Goal: Task Accomplishment & Management: Use online tool/utility

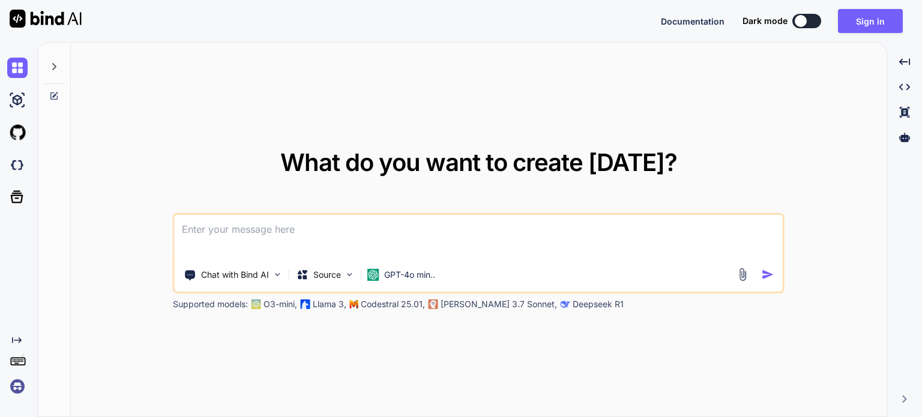
click at [511, 229] on textarea at bounding box center [479, 237] width 608 height 44
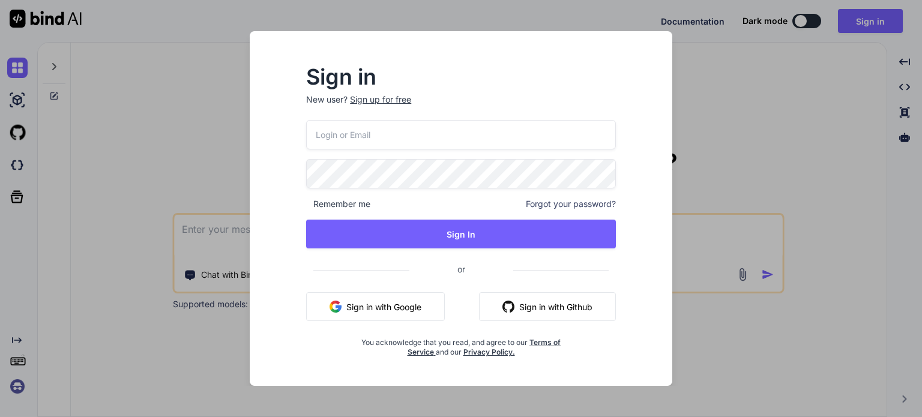
click at [427, 307] on button "Sign in with Google" at bounding box center [375, 306] width 139 height 29
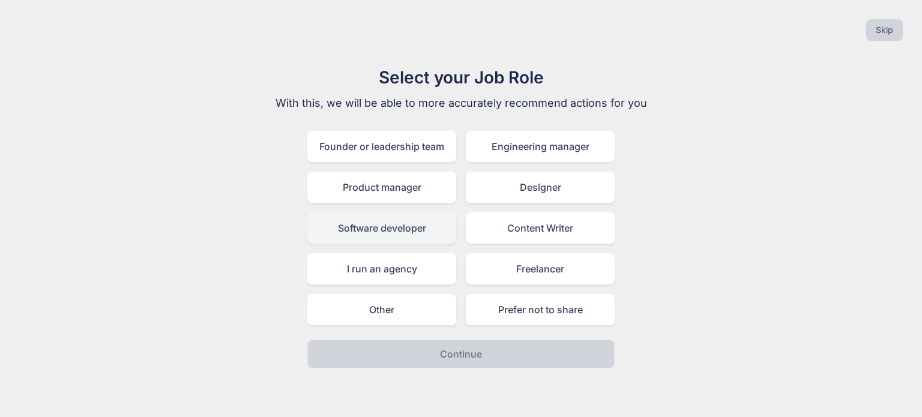
click at [410, 221] on div "Software developer" at bounding box center [381, 227] width 149 height 31
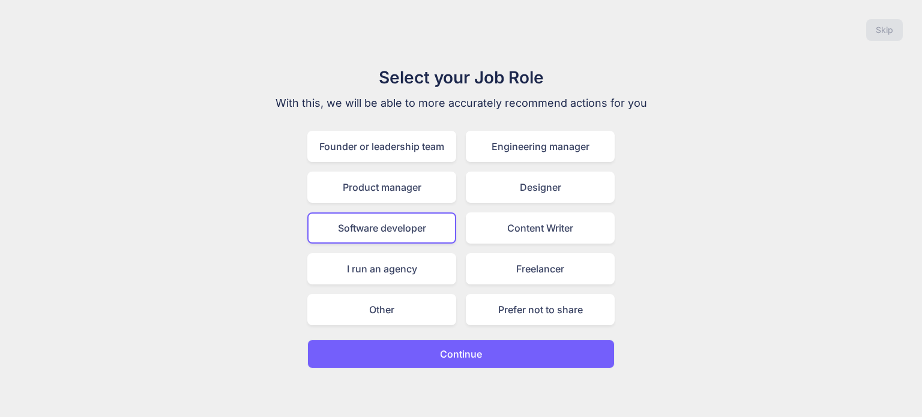
click at [533, 344] on button "Continue" at bounding box center [460, 354] width 307 height 29
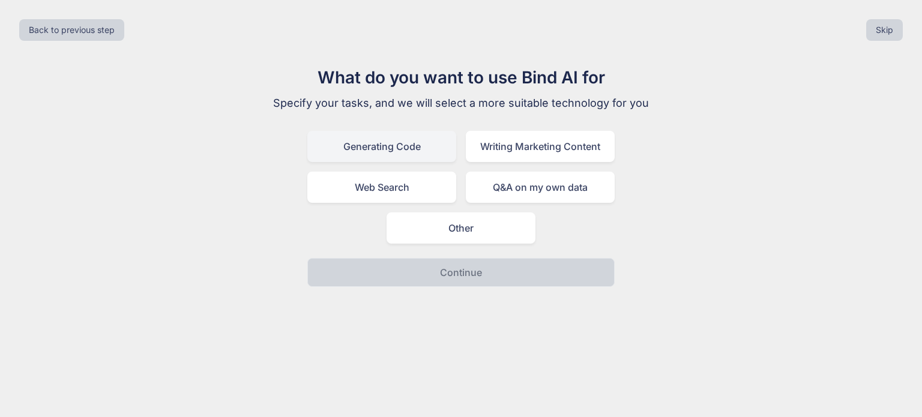
click at [409, 143] on div "Generating Code" at bounding box center [381, 146] width 149 height 31
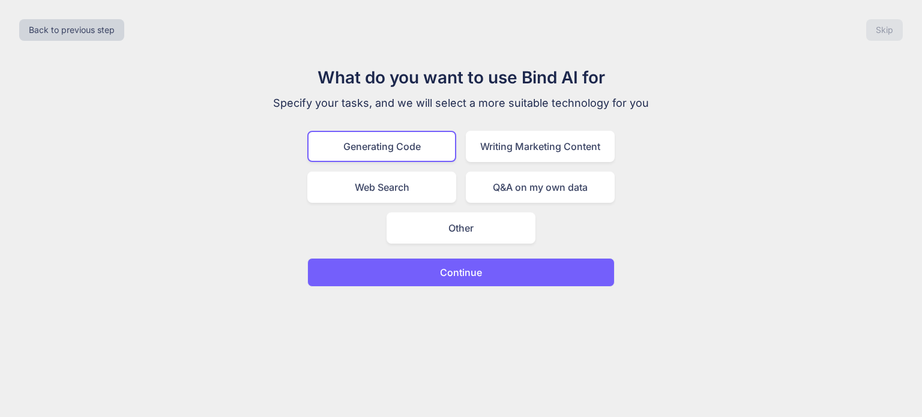
click at [497, 272] on button "Continue" at bounding box center [460, 272] width 307 height 29
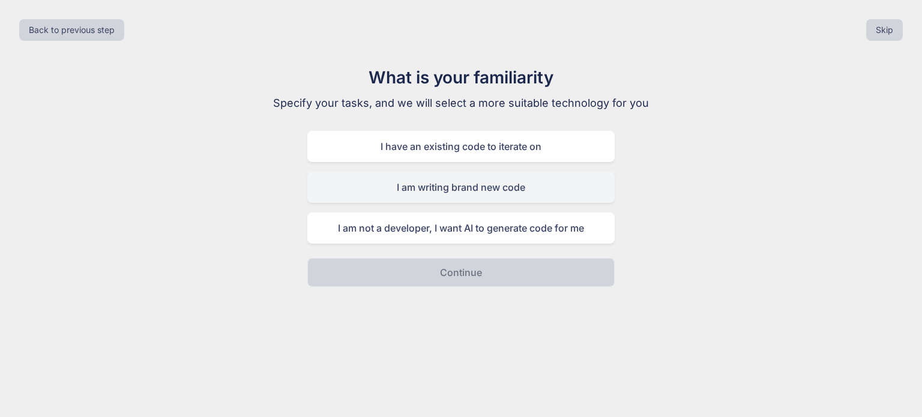
click at [468, 189] on div "I am writing brand new code" at bounding box center [460, 187] width 307 height 31
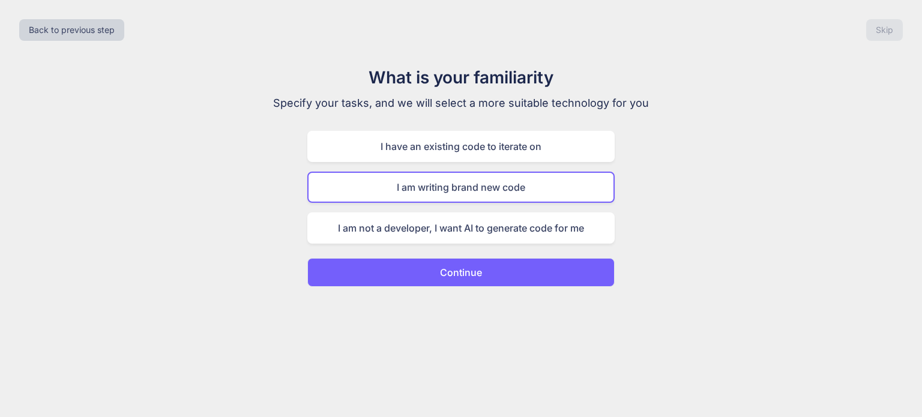
click at [488, 270] on button "Continue" at bounding box center [460, 272] width 307 height 29
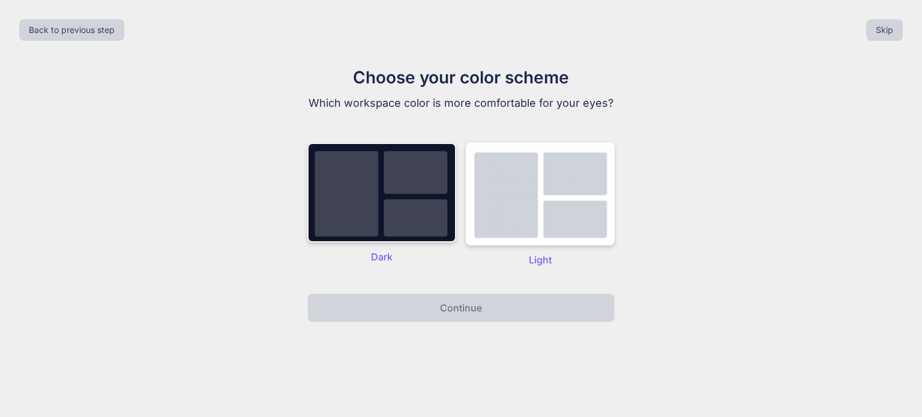
click at [427, 211] on img at bounding box center [381, 193] width 149 height 100
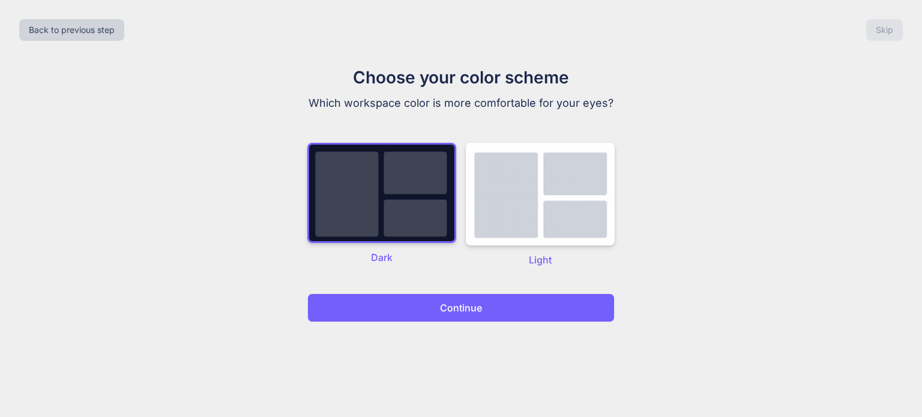
click at [484, 310] on button "Continue" at bounding box center [460, 307] width 307 height 29
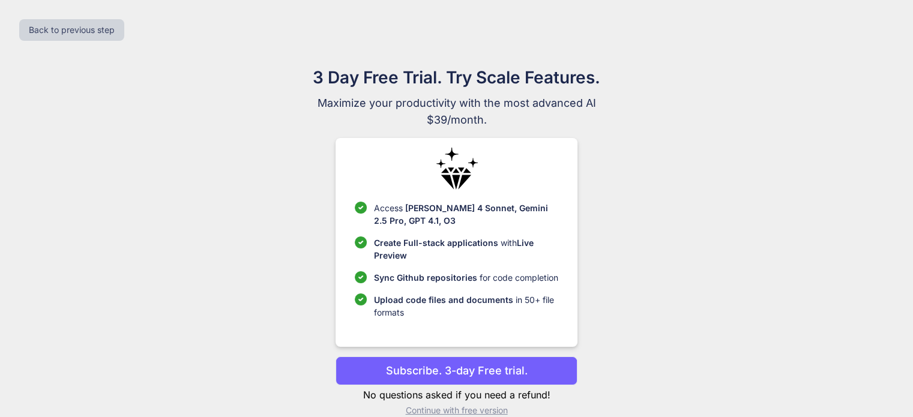
scroll to position [18, 0]
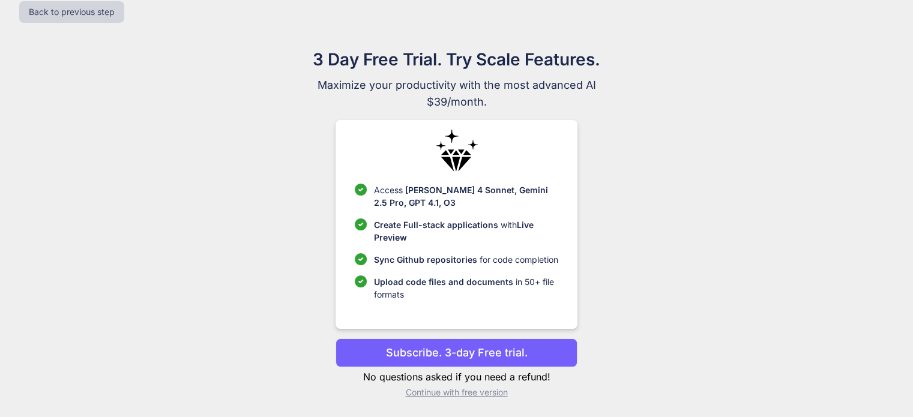
click at [487, 391] on p "Continue with free version" at bounding box center [456, 392] width 242 height 12
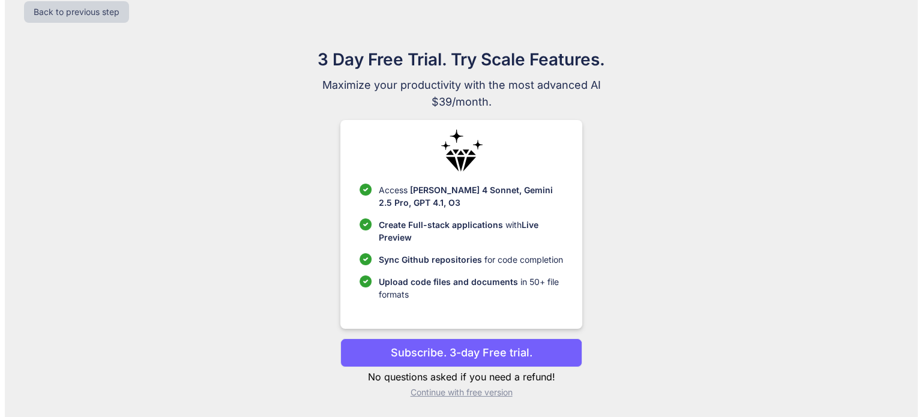
scroll to position [0, 0]
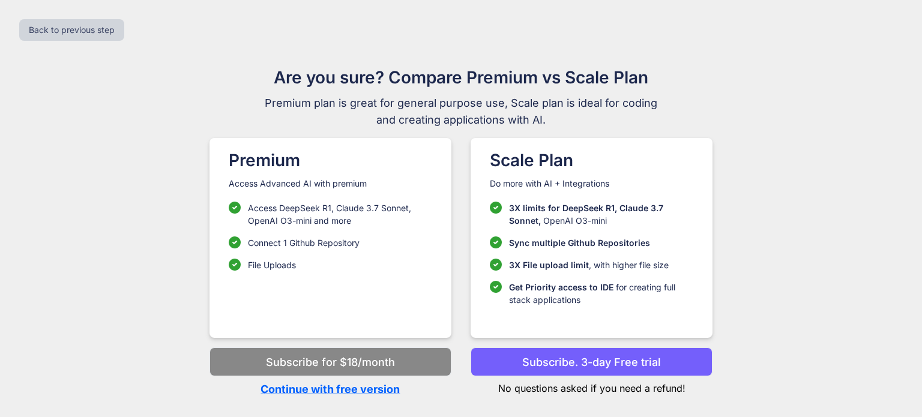
click at [367, 391] on p "Continue with free version" at bounding box center [330, 389] width 242 height 16
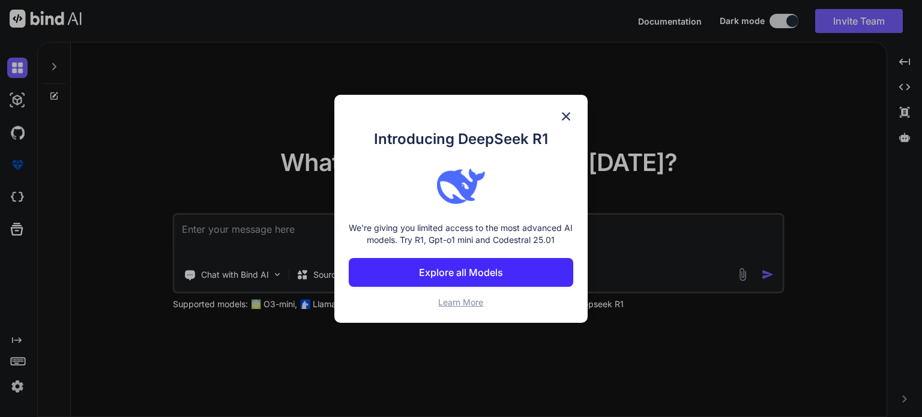
click at [507, 274] on button "Explore all Models" at bounding box center [461, 272] width 224 height 29
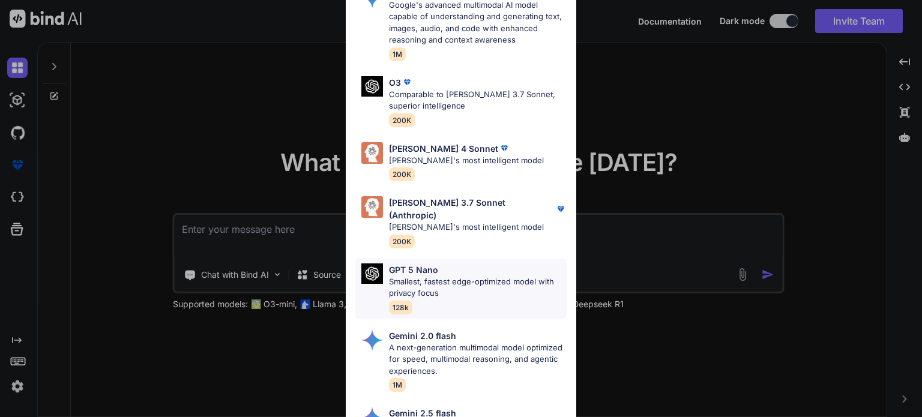
scroll to position [566, 0]
click at [421, 142] on p "[PERSON_NAME] 4 Sonnet" at bounding box center [443, 148] width 109 height 13
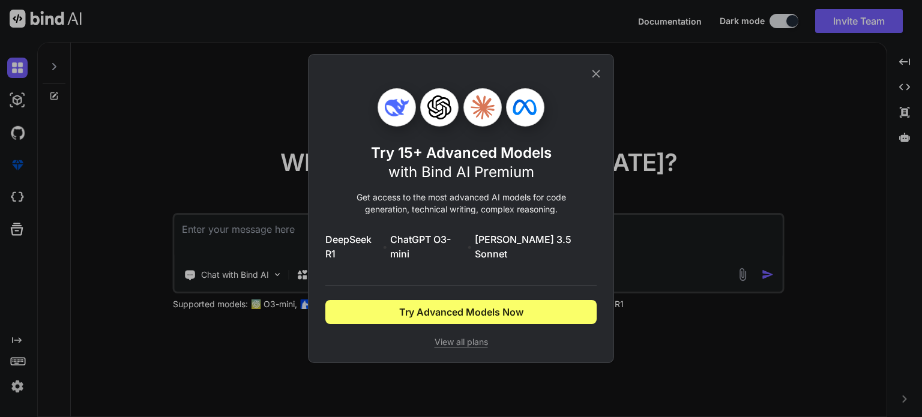
click at [595, 79] on icon at bounding box center [595, 73] width 13 height 13
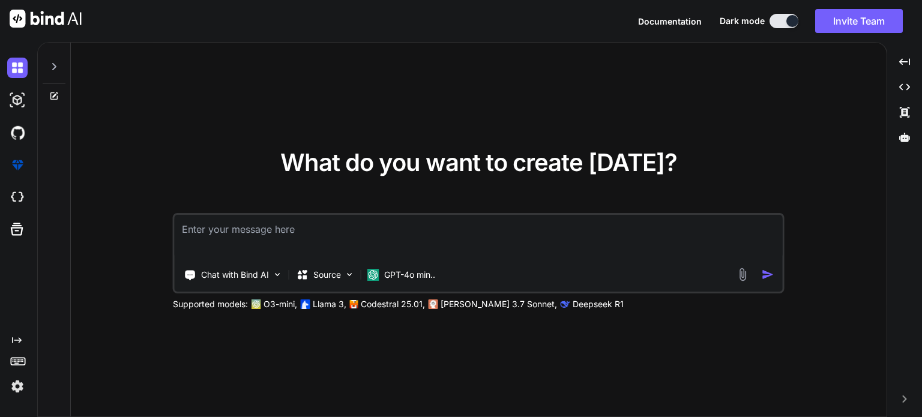
click at [541, 218] on textarea at bounding box center [479, 237] width 608 height 44
paste textarea "L ipsu do sitam c adipis, elitseddoe-tempo incididu utl-etdoloremag aliqu eni a…"
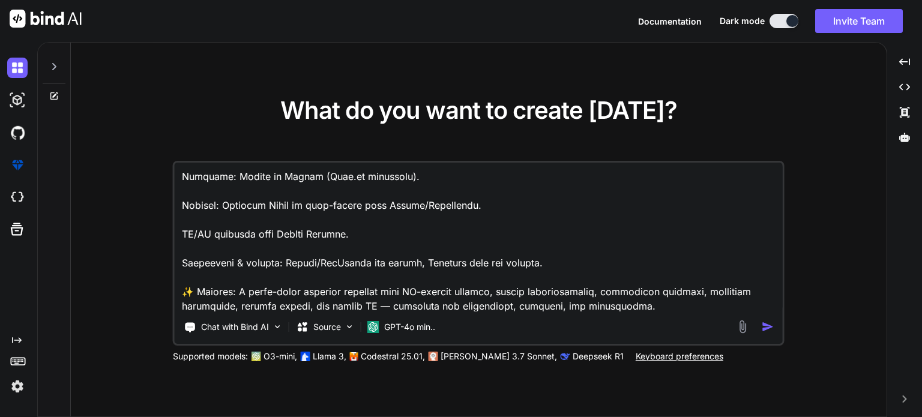
scroll to position [2220, 0]
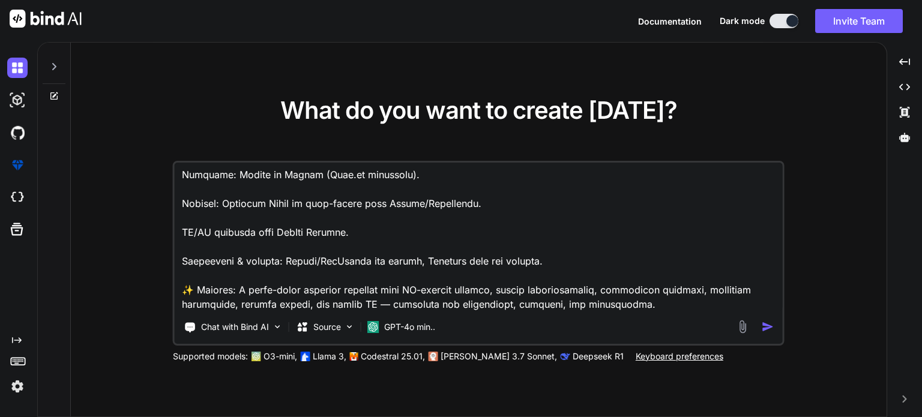
type textarea "L ipsu do sitam c adipis, elitseddoe-tempo incididu utl-etdoloremag aliqu eni a…"
click at [742, 323] on img at bounding box center [743, 327] width 14 height 14
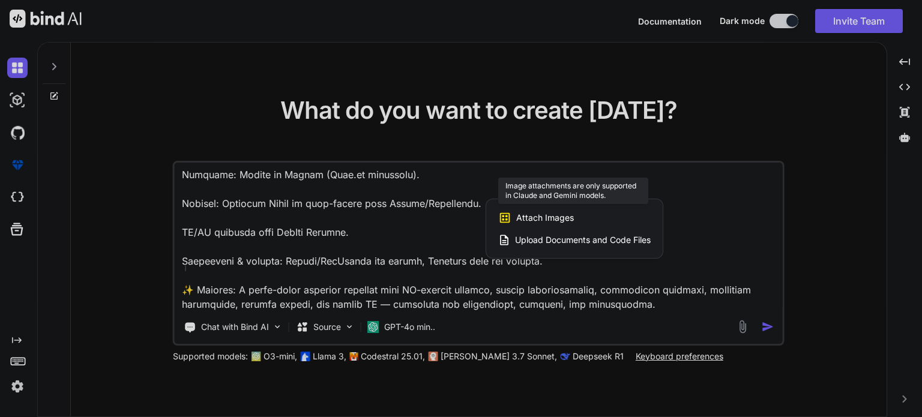
click at [538, 213] on span "Attach Images" at bounding box center [545, 218] width 58 height 12
click at [542, 220] on span "Attach Images" at bounding box center [545, 218] width 58 height 12
click at [550, 218] on span "Attach Images" at bounding box center [545, 218] width 58 height 12
click at [407, 326] on div at bounding box center [461, 208] width 922 height 417
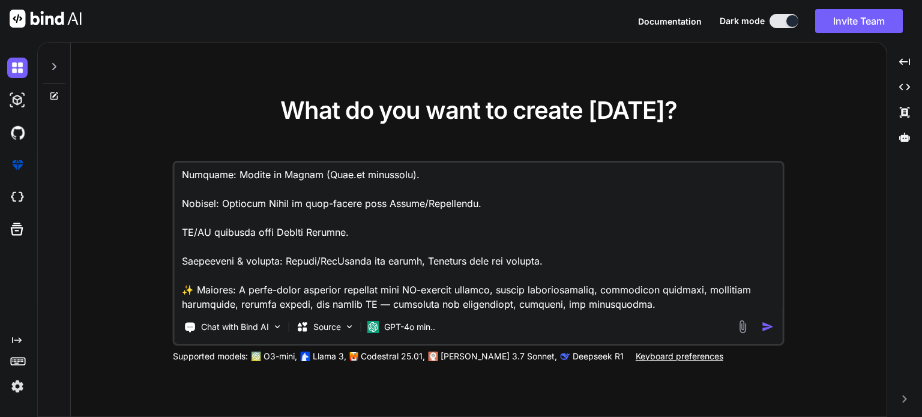
click at [407, 326] on p "GPT-4o min.." at bounding box center [409, 327] width 51 height 12
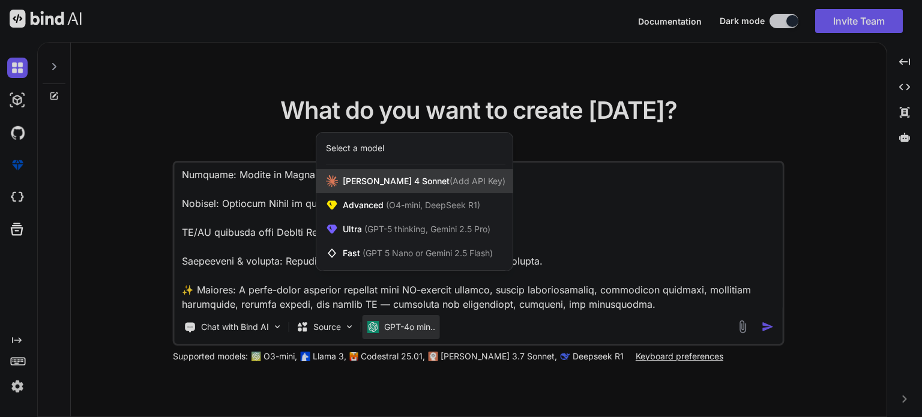
click at [396, 182] on span "[PERSON_NAME] 4 Sonnet (Add API Key)" at bounding box center [424, 181] width 163 height 12
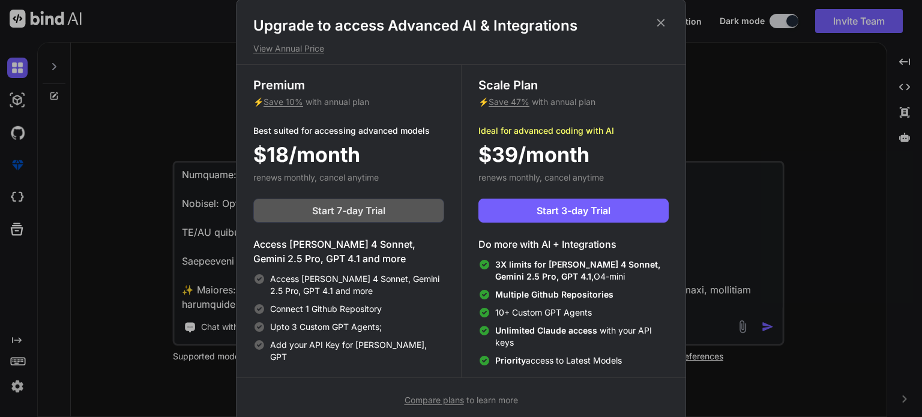
scroll to position [5, 0]
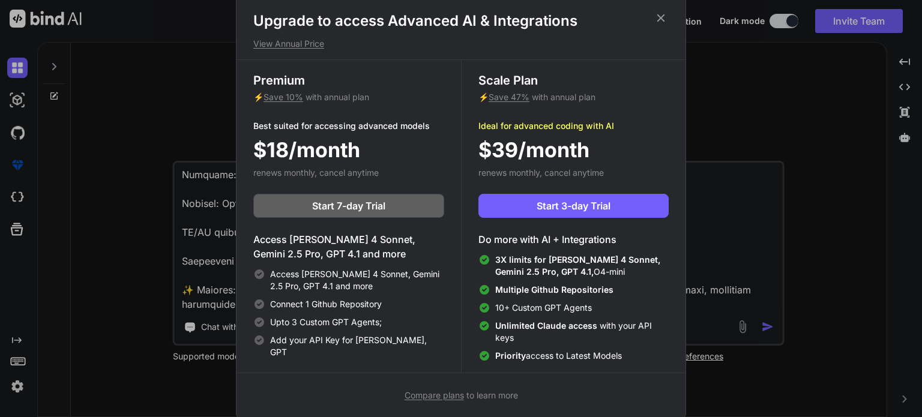
click at [664, 16] on icon at bounding box center [660, 17] width 13 height 13
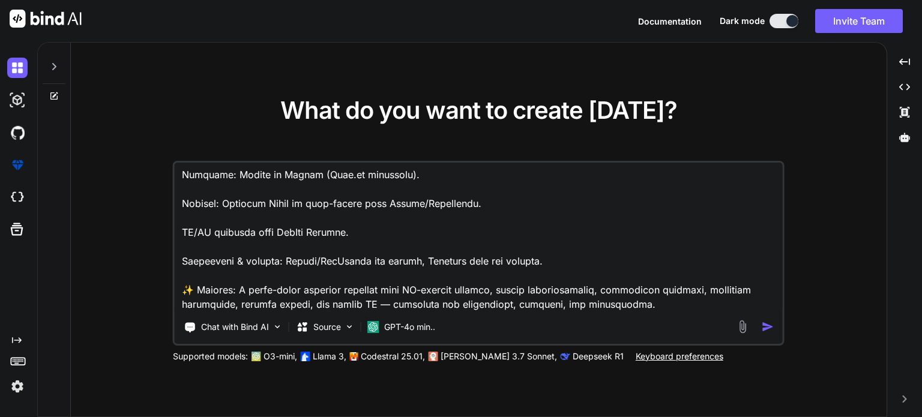
click at [662, 295] on textarea at bounding box center [479, 237] width 608 height 149
click at [769, 323] on img "button" at bounding box center [767, 326] width 13 height 13
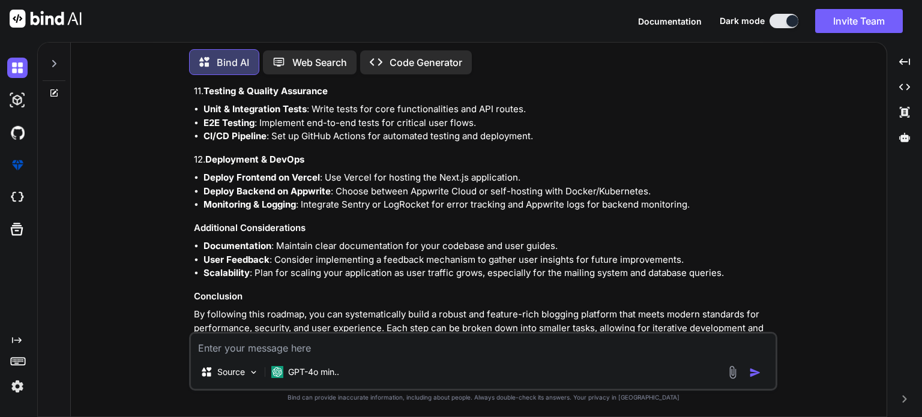
scroll to position [1246, 0]
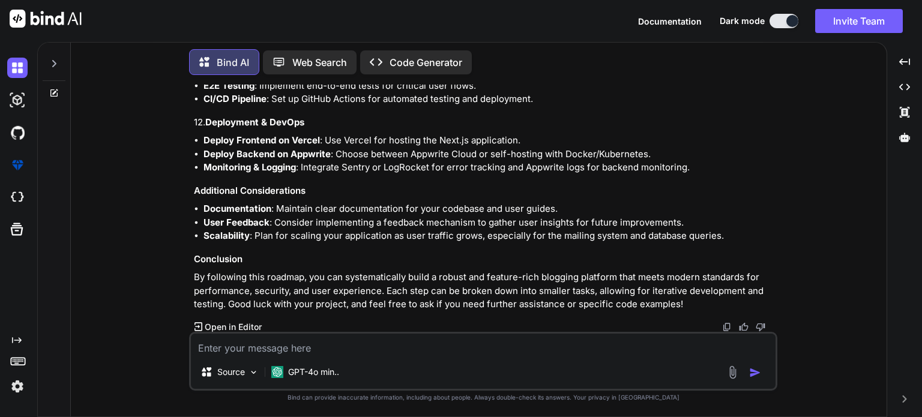
click at [202, 325] on icon at bounding box center [198, 326] width 8 height 8
click at [197, 325] on icon "Created with Pixso." at bounding box center [198, 326] width 8 height 8
click at [202, 325] on icon at bounding box center [198, 326] width 8 height 8
click at [199, 325] on icon "Created with Pixso." at bounding box center [198, 326] width 8 height 8
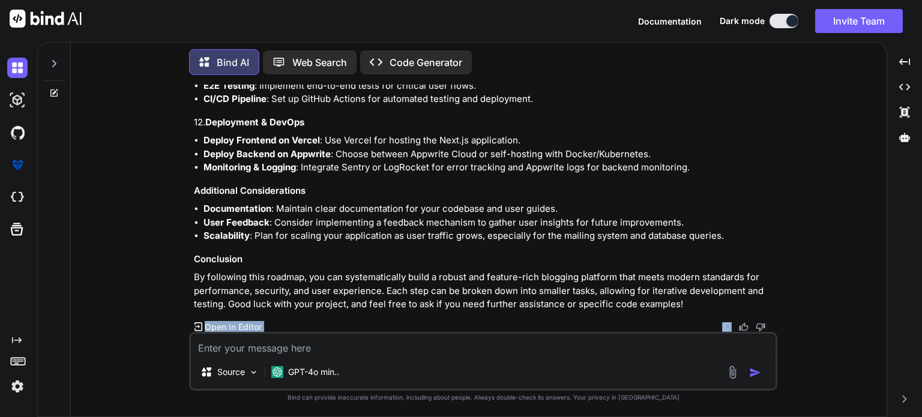
click at [199, 325] on icon "Created with Pixso." at bounding box center [198, 326] width 8 height 8
click at [196, 326] on icon "Created with Pixso." at bounding box center [198, 326] width 8 height 8
click at [413, 62] on p "Code Generator" at bounding box center [425, 62] width 73 height 14
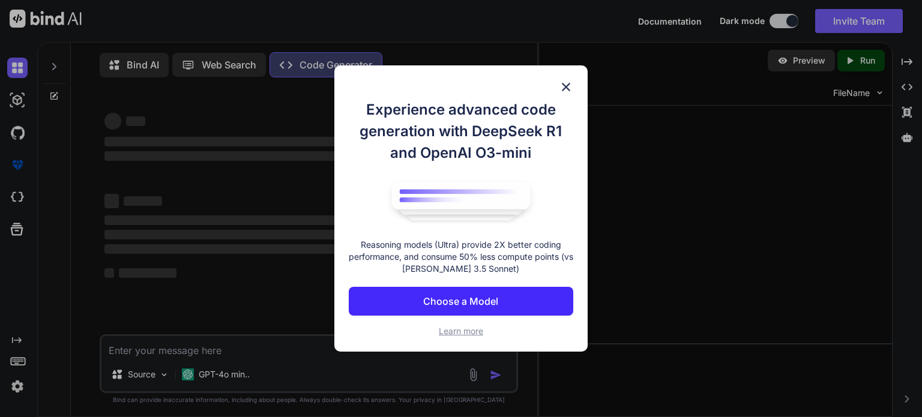
click at [310, 62] on div "Experience advanced code generation with DeepSeek R1 and OpenAI O3-mini Reasoni…" at bounding box center [461, 208] width 922 height 417
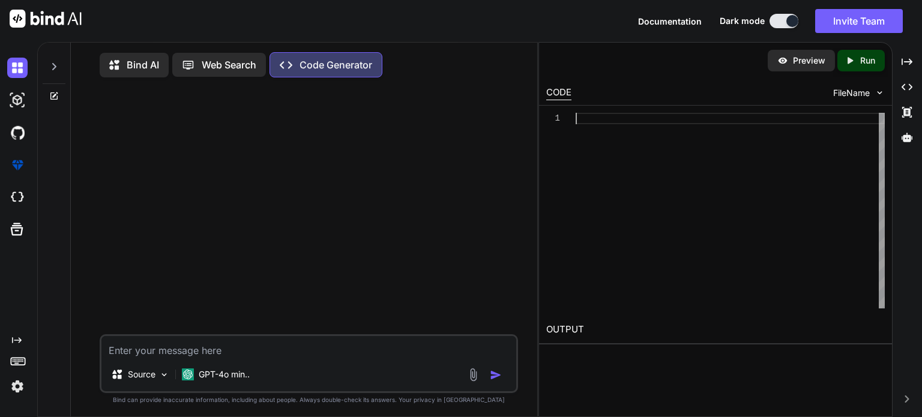
click at [581, 155] on div at bounding box center [729, 211] width 309 height 196
click at [217, 68] on p "Web Search" at bounding box center [229, 65] width 55 height 14
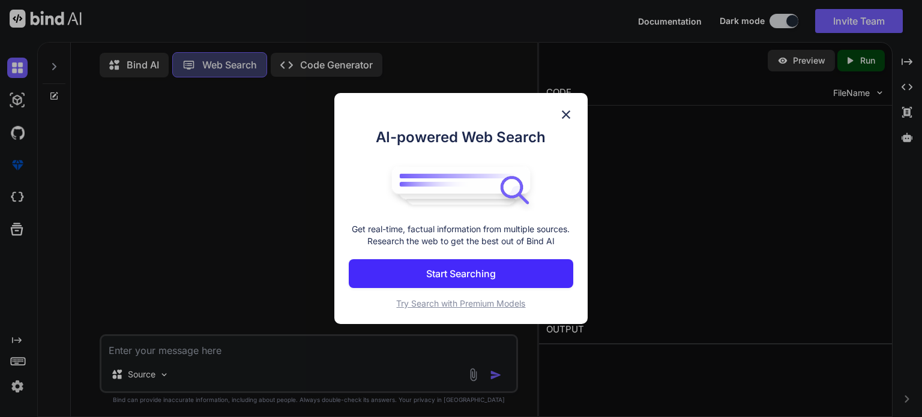
scroll to position [5, 0]
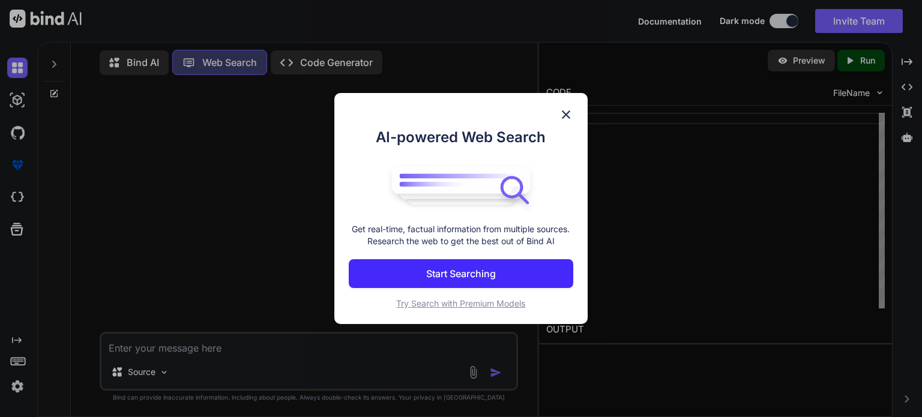
click at [570, 112] on img at bounding box center [566, 114] width 14 height 14
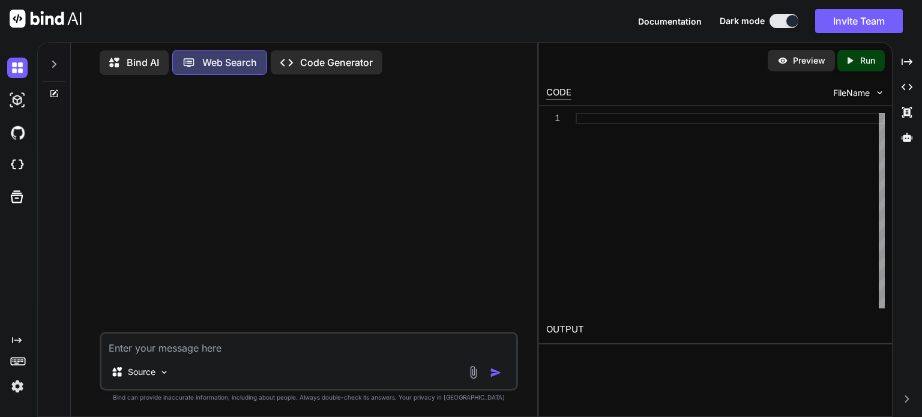
click at [144, 64] on p "Bind AI" at bounding box center [143, 62] width 32 height 14
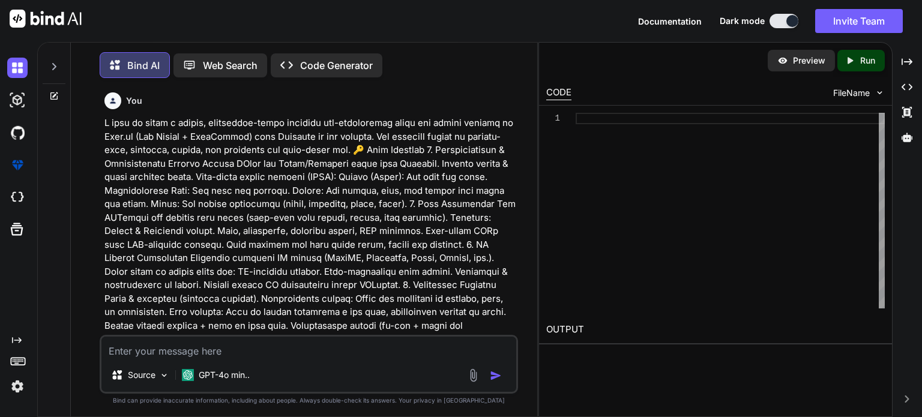
scroll to position [5, 0]
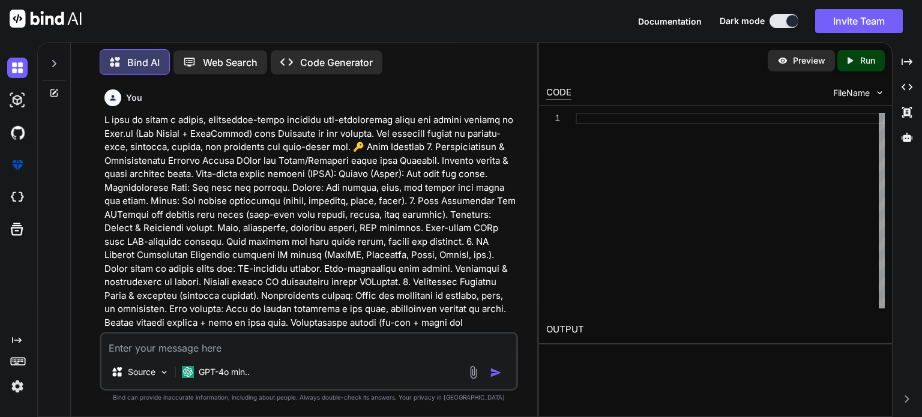
click at [326, 58] on p "Code Generator" at bounding box center [336, 62] width 73 height 14
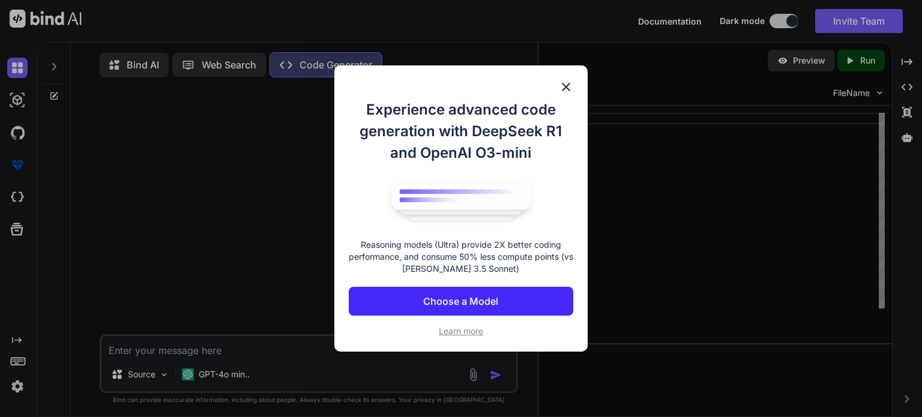
click at [523, 295] on button "Choose a Model" at bounding box center [461, 301] width 224 height 29
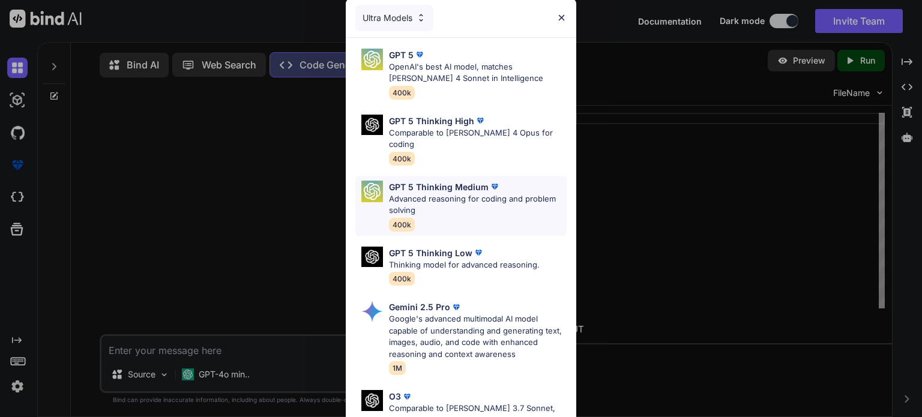
scroll to position [132, 0]
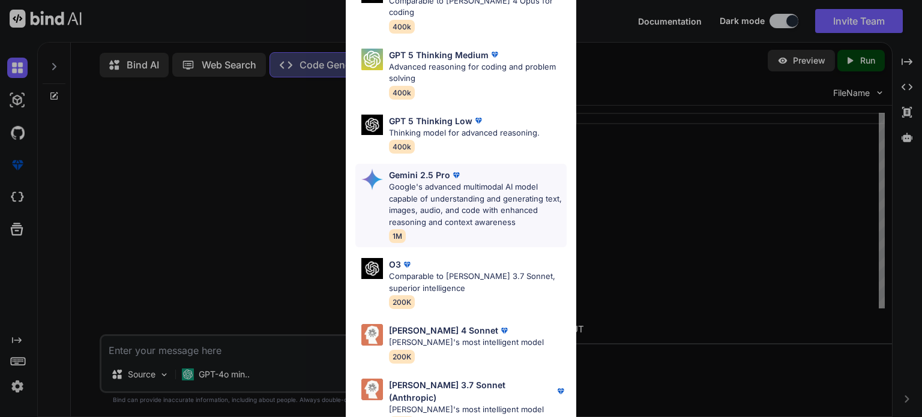
click at [473, 196] on p "Google's advanced multimodal AI model capable of understanding and generating t…" at bounding box center [478, 204] width 178 height 47
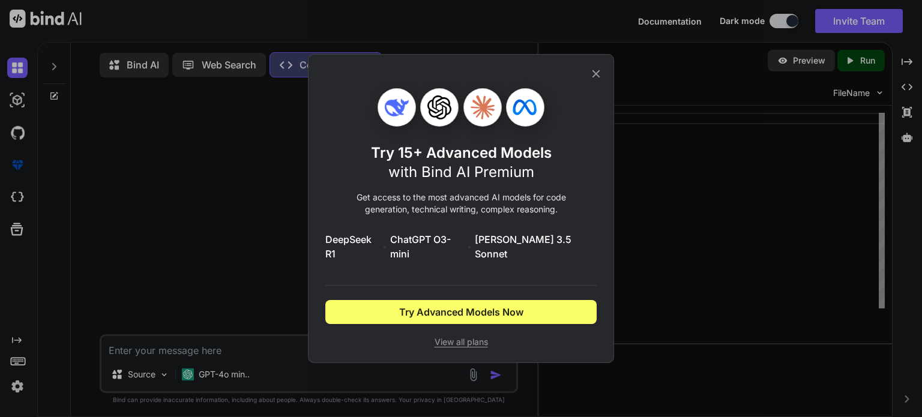
scroll to position [0, 0]
click at [598, 80] on icon at bounding box center [595, 73] width 13 height 13
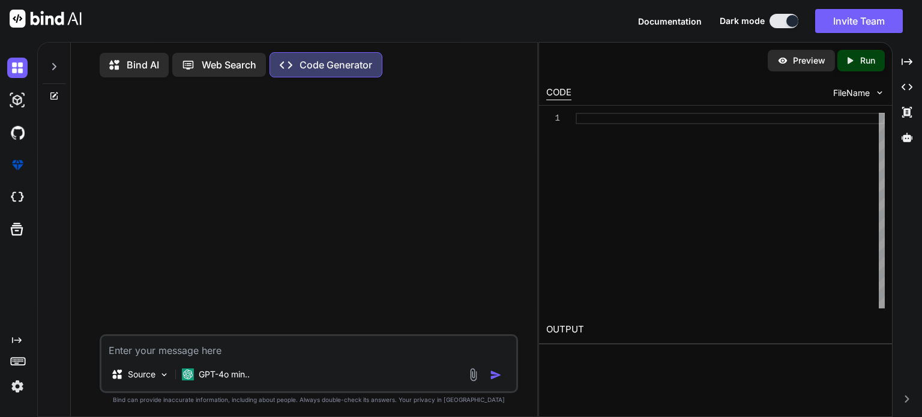
click at [293, 367] on div "Source GPT-4o min.." at bounding box center [308, 376] width 415 height 29
click at [257, 348] on textarea at bounding box center [308, 347] width 415 height 22
paste textarea "L ipsu do sitam c adipis, elitseddoe-tempo incididu utl-etdoloremag aliqu eni a…"
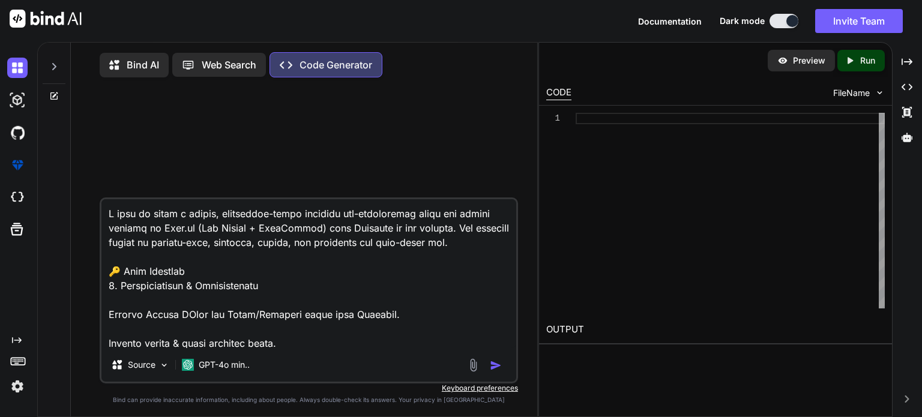
scroll to position [2248, 0]
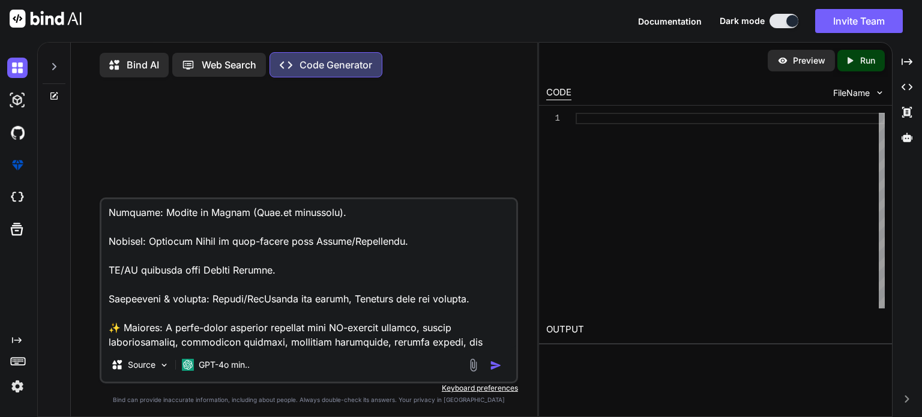
type textarea "L ipsu do sitam c adipis, elitseddoe-tempo incididu utl-etdoloremag aliqu eni a…"
click at [494, 367] on img "button" at bounding box center [496, 365] width 12 height 12
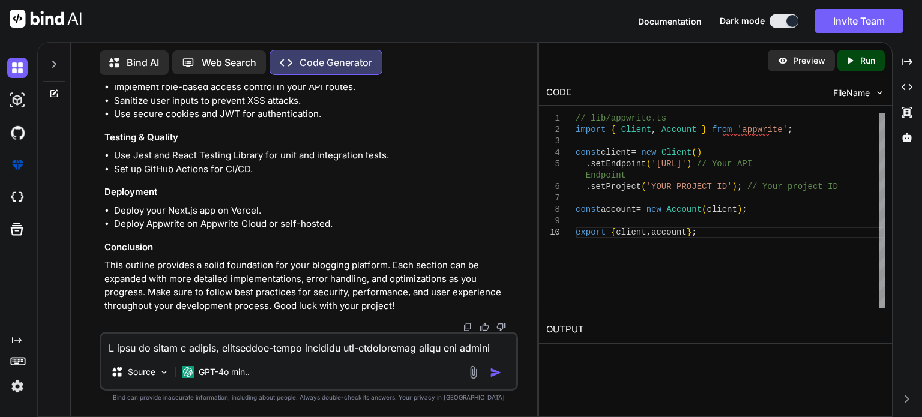
scroll to position [2294, 0]
click at [861, 89] on span "FileName" at bounding box center [851, 93] width 37 height 12
click at [58, 89] on icon at bounding box center [54, 94] width 10 height 10
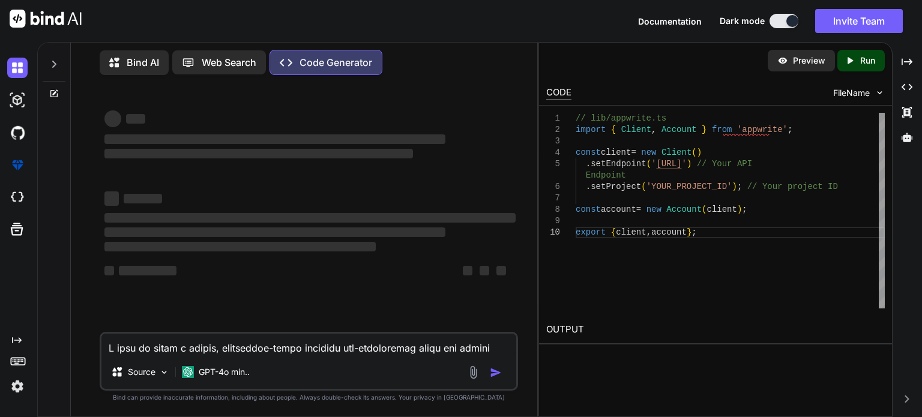
scroll to position [0, 0]
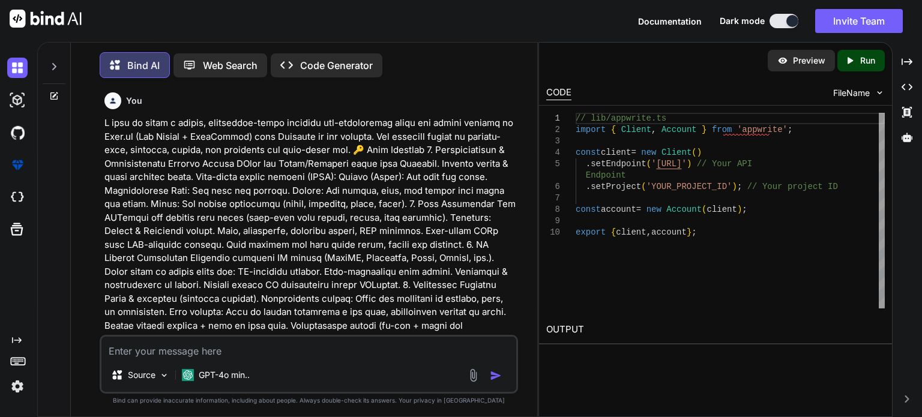
scroll to position [5, 0]
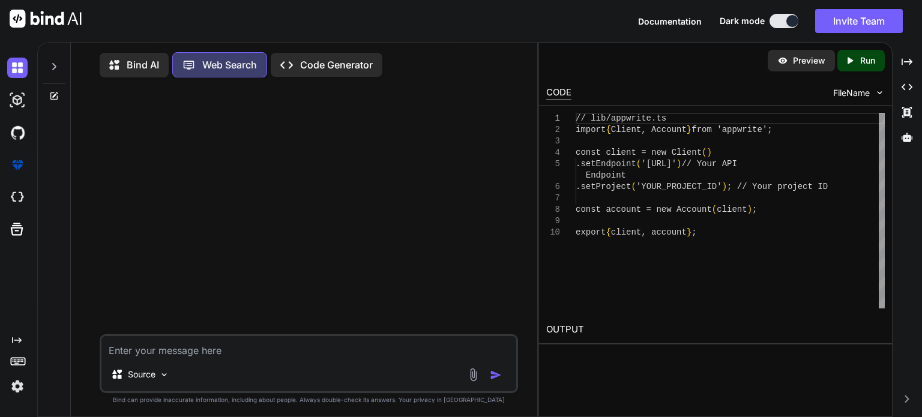
scroll to position [5, 0]
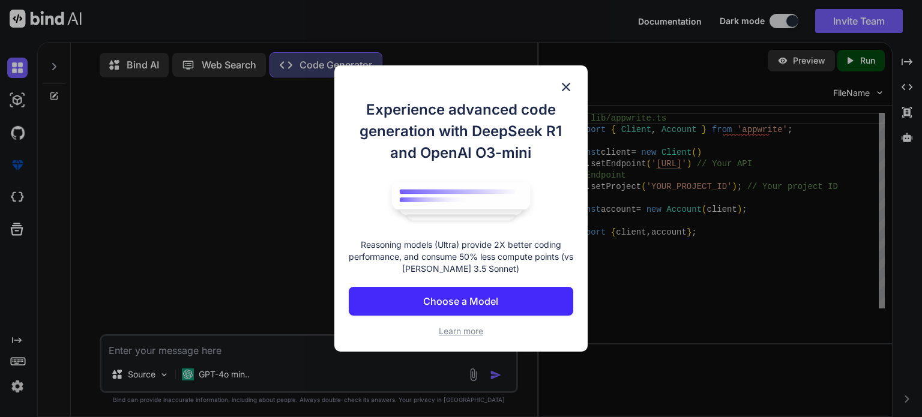
click at [569, 91] on img at bounding box center [566, 87] width 14 height 14
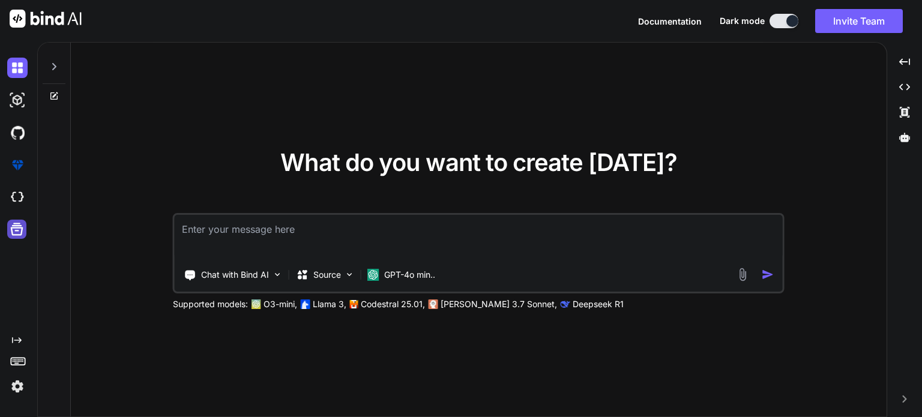
click at [17, 223] on icon at bounding box center [17, 229] width 13 height 13
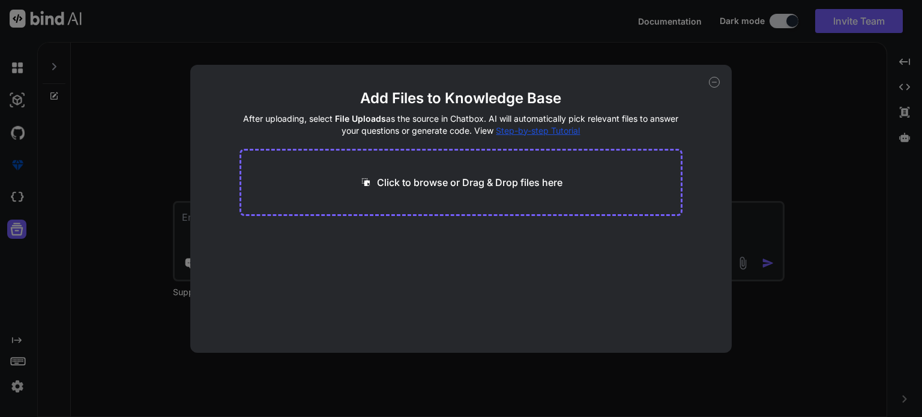
click at [56, 199] on div "Add Files to Knowledge Base After uploading, select File Uploads as the source …" at bounding box center [461, 208] width 922 height 417
type textarea "x"
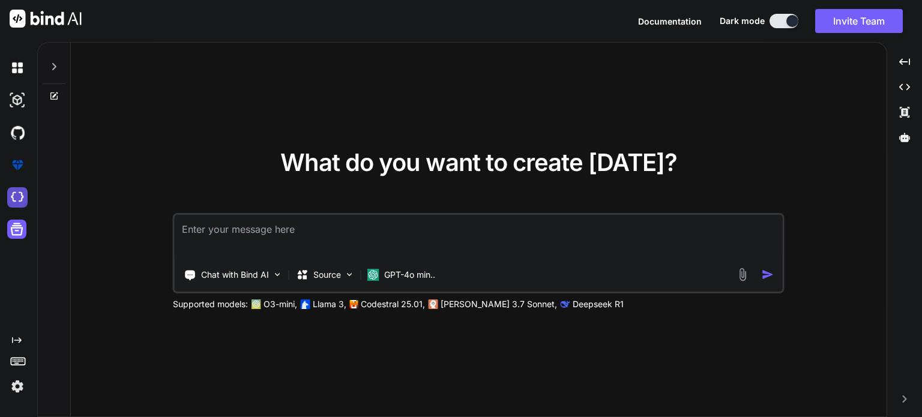
click at [14, 197] on img at bounding box center [17, 197] width 20 height 20
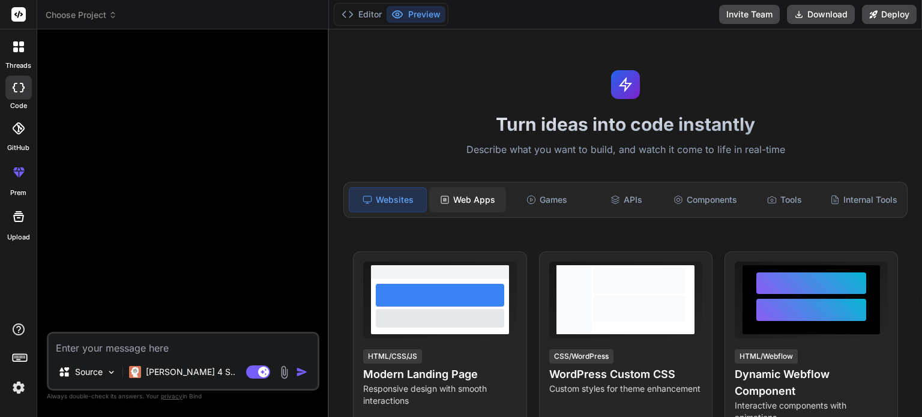
click at [462, 196] on div "Web Apps" at bounding box center [467, 199] width 77 height 25
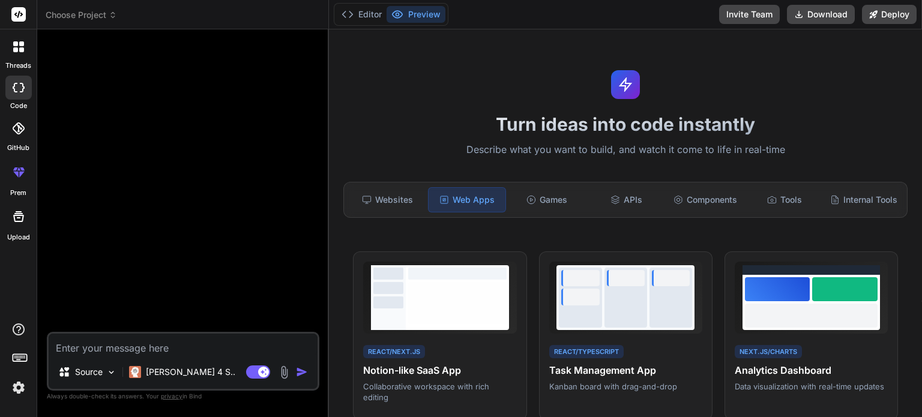
click at [226, 346] on textarea at bounding box center [183, 345] width 269 height 22
click at [558, 131] on h1 "Turn ideas into code instantly" at bounding box center [625, 124] width 578 height 22
click at [557, 143] on p "Describe what you want to build, and watch it come to life in real-time" at bounding box center [625, 150] width 578 height 16
click at [514, 148] on p "Describe what you want to build, and watch it come to life in real-time" at bounding box center [625, 150] width 578 height 16
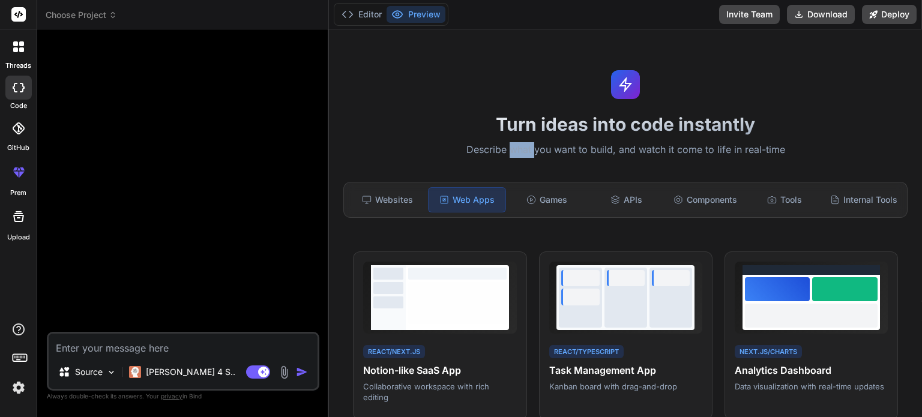
click at [514, 148] on p "Describe what you want to build, and watch it come to life in real-time" at bounding box center [625, 150] width 578 height 16
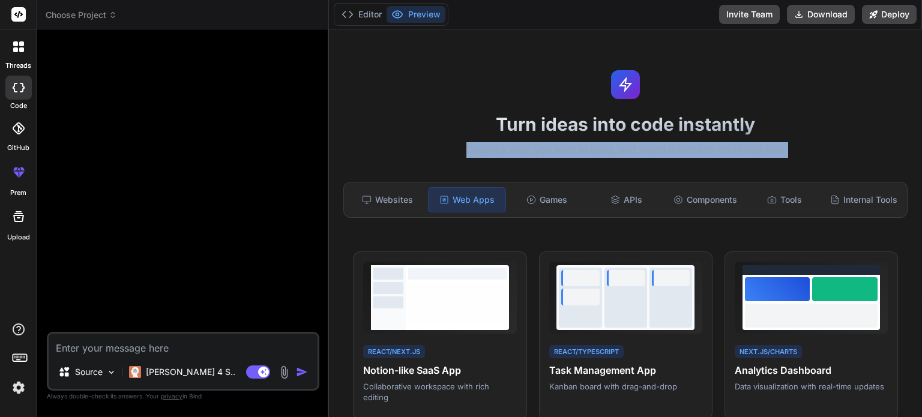
click at [514, 148] on p "Describe what you want to build, and watch it come to life in real-time" at bounding box center [625, 150] width 578 height 16
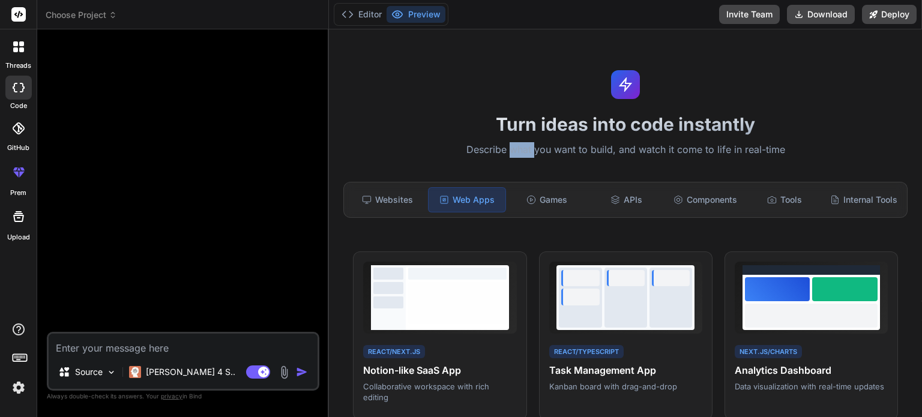
click at [514, 148] on p "Describe what you want to build, and watch it come to life in real-time" at bounding box center [625, 150] width 578 height 16
click at [199, 347] on textarea at bounding box center [183, 345] width 269 height 22
paste textarea "L ipsu do sitam c adipis, elitseddoe-tempo incididu utl-etdoloremag aliqu eni a…"
type textarea "x"
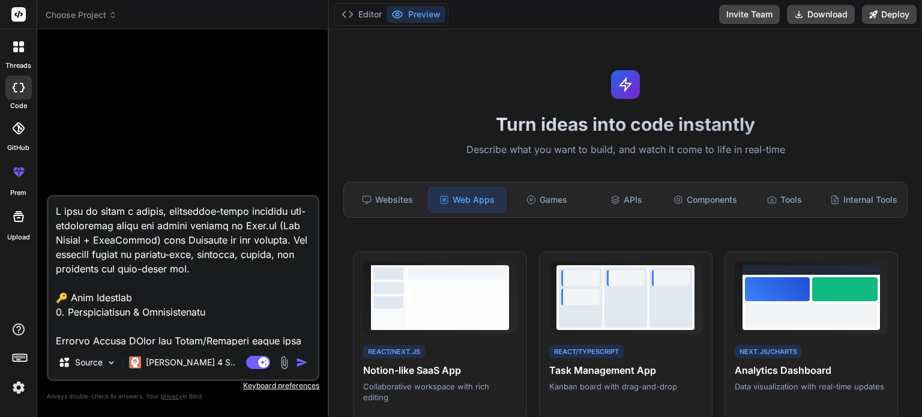
scroll to position [2665, 0]
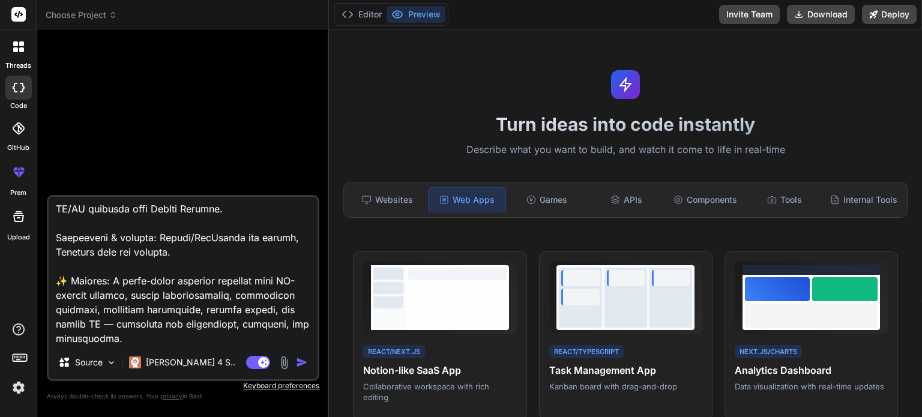
type textarea "L ipsu do sitam c adipis, elitseddoe-tempo incididu utl-etdoloremag aliqu eni a…"
click at [304, 364] on img "button" at bounding box center [302, 362] width 12 height 12
type textarea "x"
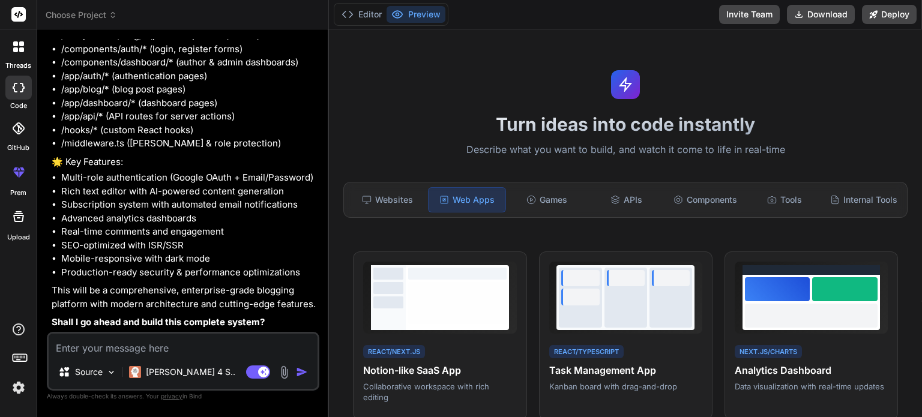
scroll to position [1283, 0]
click at [217, 341] on textarea at bounding box center [183, 345] width 269 height 22
type textarea "x"
type textarea "y"
type textarea "x"
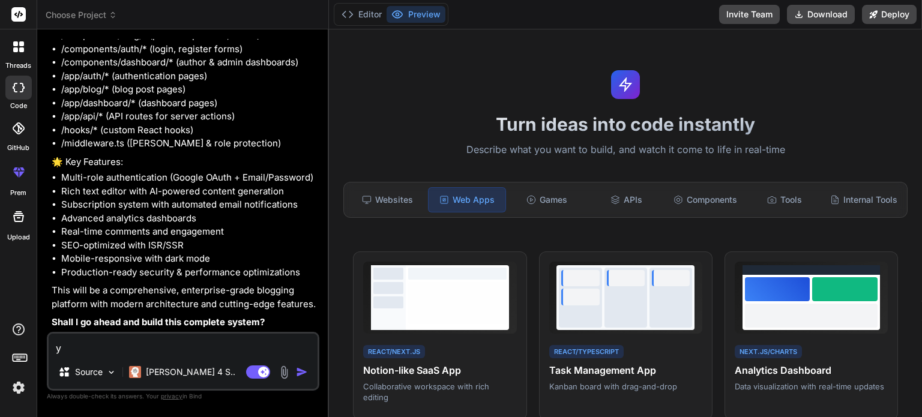
type textarea "ye"
type textarea "x"
type textarea "yes"
type textarea "x"
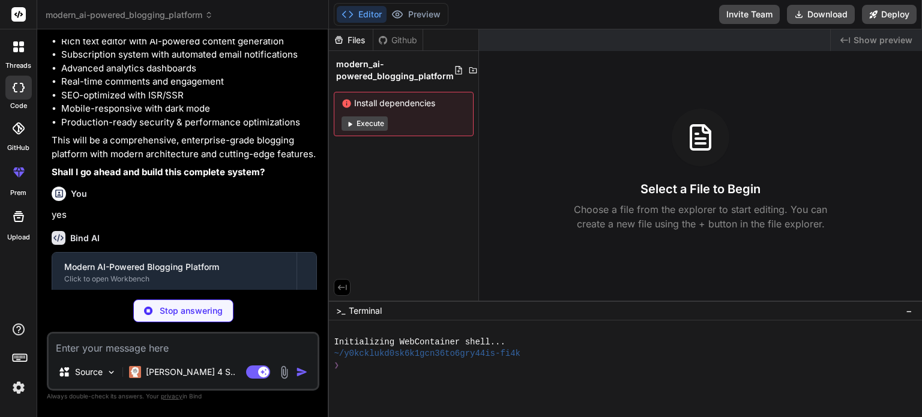
scroll to position [1473, 0]
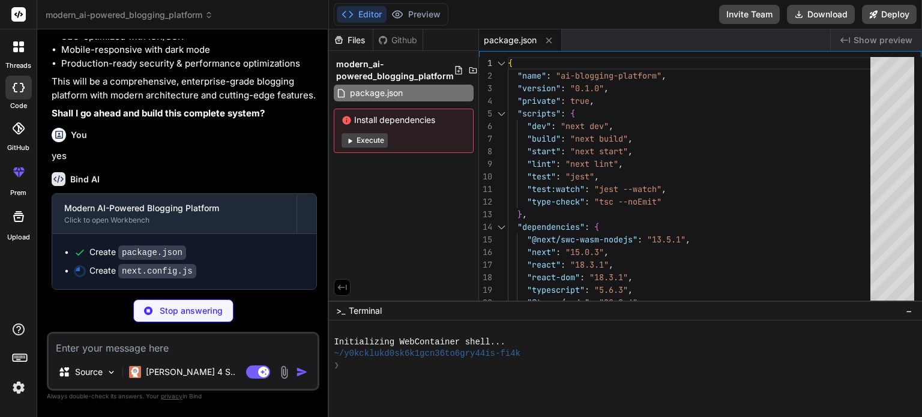
type textarea "x"
type textarea "} } module.exports = nextConfig"
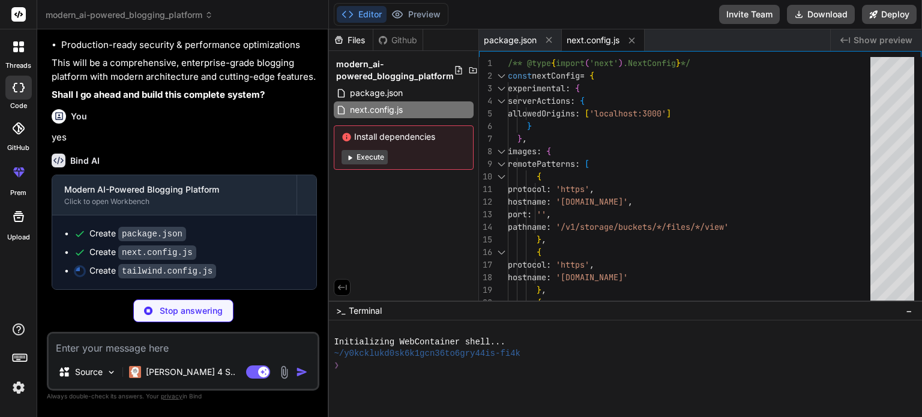
scroll to position [1510, 0]
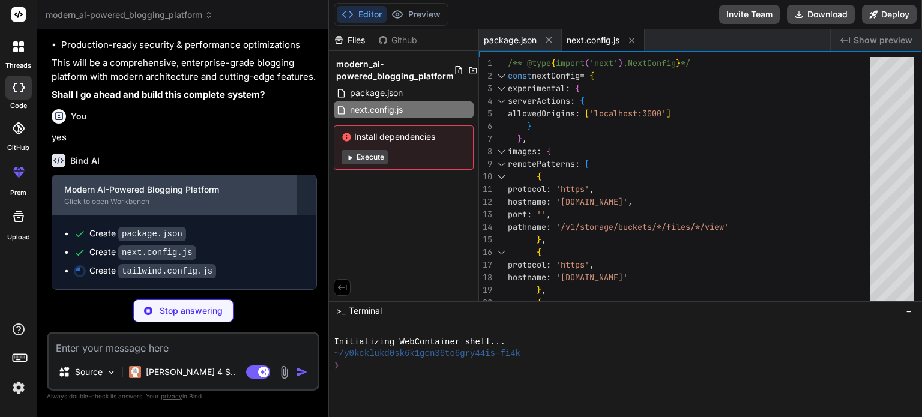
type textarea "x"
type textarea "}, }, plugins: [require("tailwindcss-animate")], }"
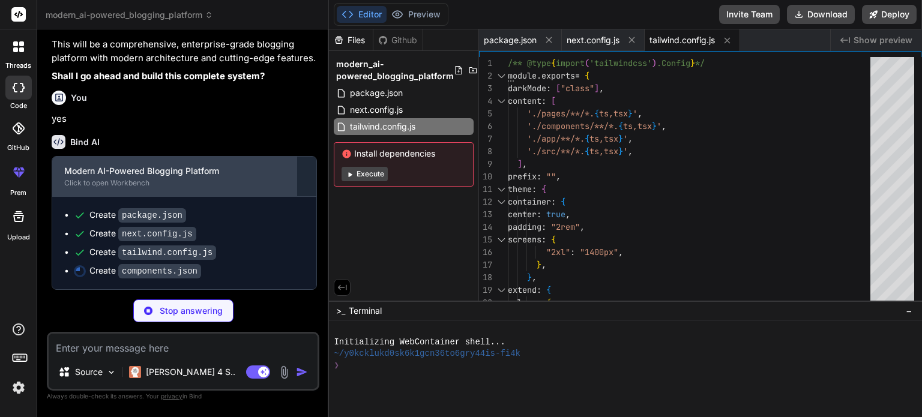
type textarea "x"
type textarea ""prefix": "" }, "aliases": { "components": "@/components", "utils": "@/lib/util…"
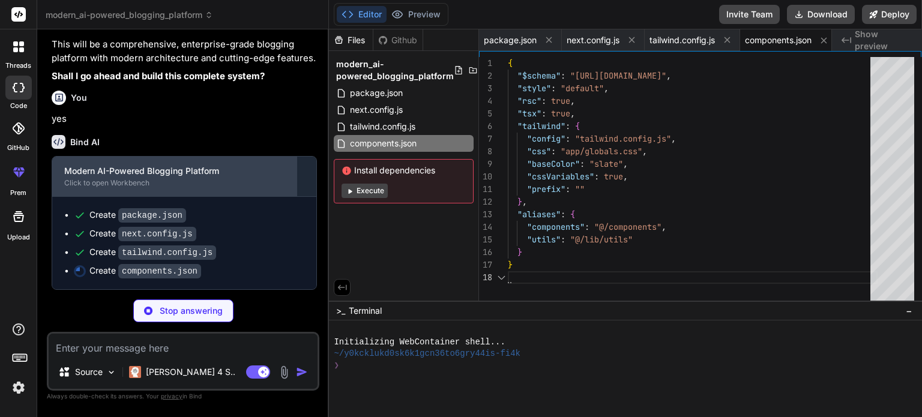
scroll to position [0, 9]
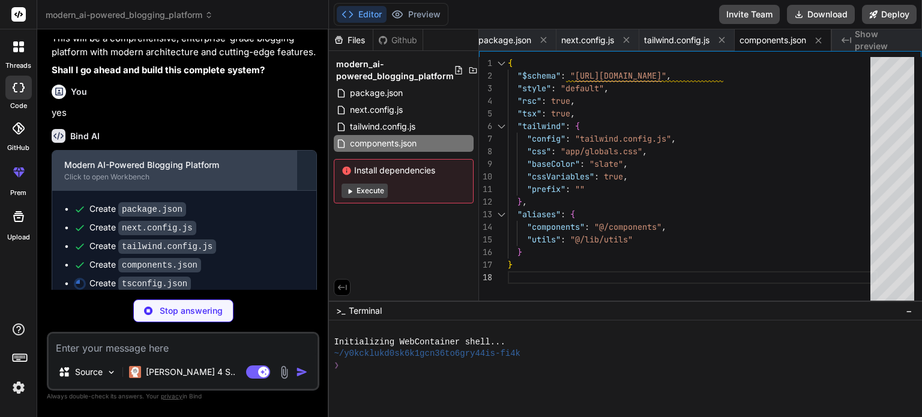
type textarea "x"
type textarea ""exclude": ["node_modules"] }"
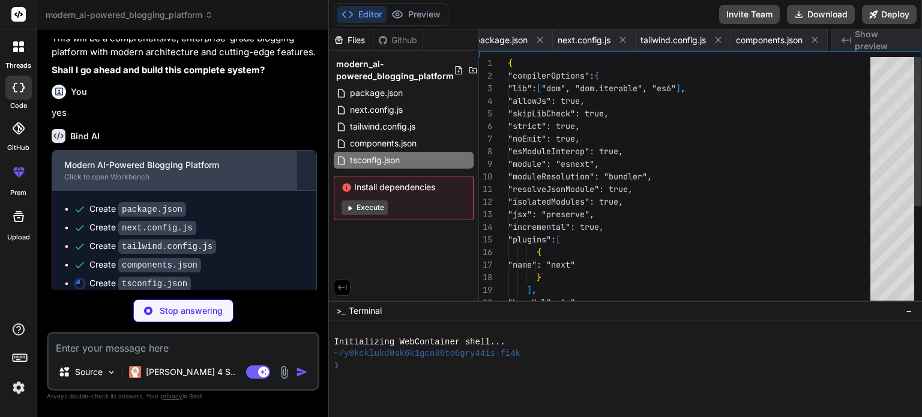
scroll to position [0, 90]
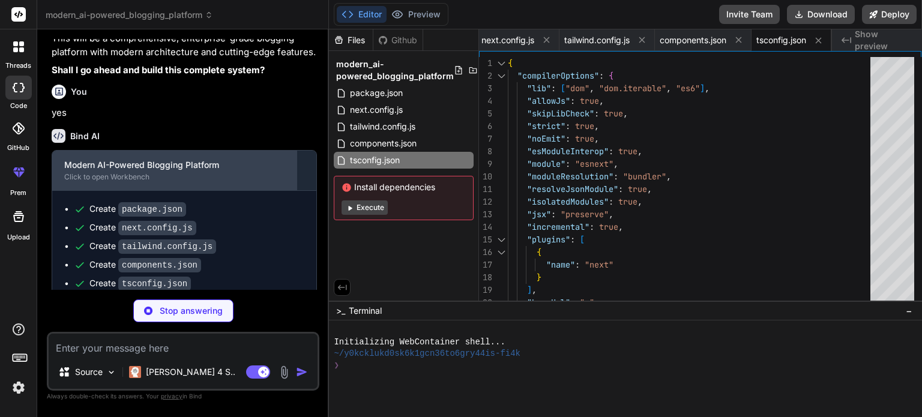
type textarea "x"
type textarea "transform: translateY(20px); } to { opacity: 1; transform: translateY(0); } }"
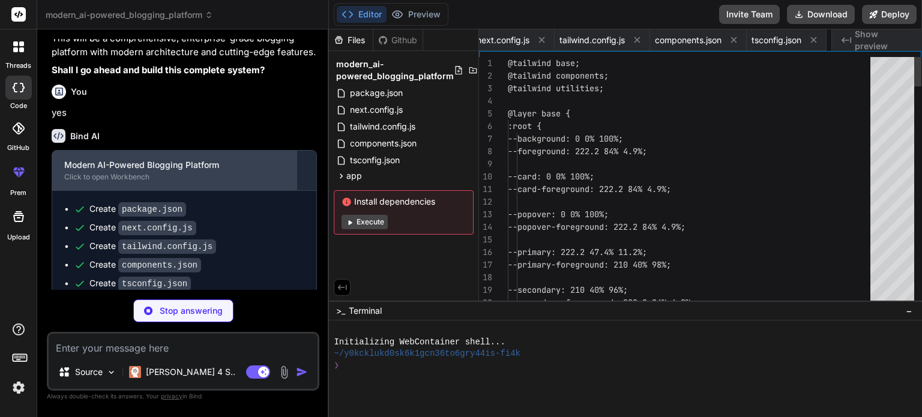
scroll to position [0, 164]
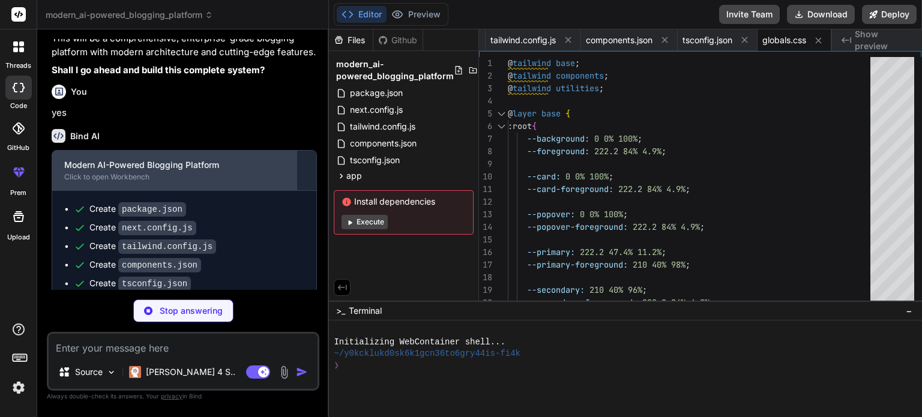
type textarea "x"
type textarea "NEXT_PUBLIC_APPWRITE_IMAGES_BUCKET_ID || 'images' export const FEATURED_IMAGES_…"
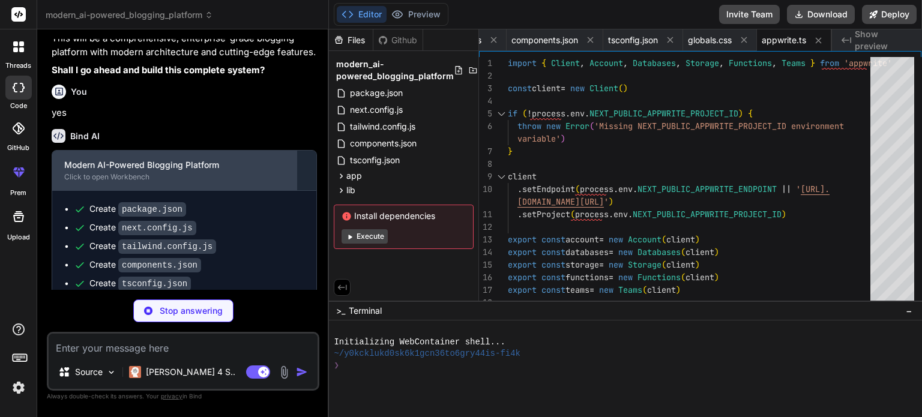
type textarea "x"
type textarea "completionTokens: number totalTokens: number } model: string provider: string }"
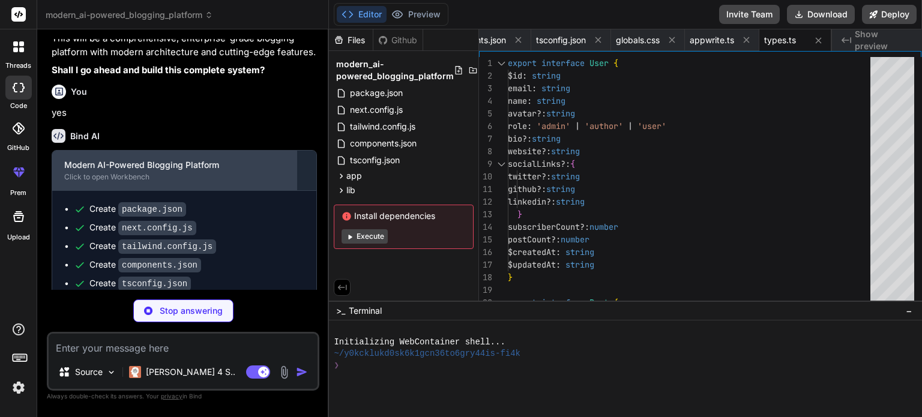
scroll to position [1621, 0]
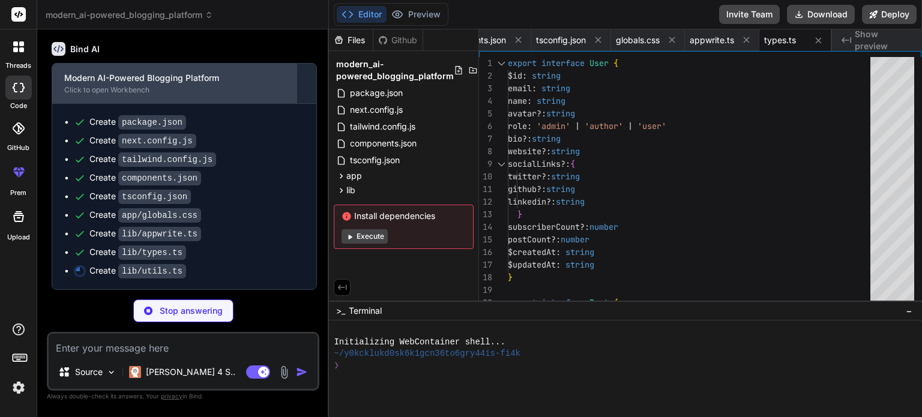
type textarea "x"
type textarea "} }"
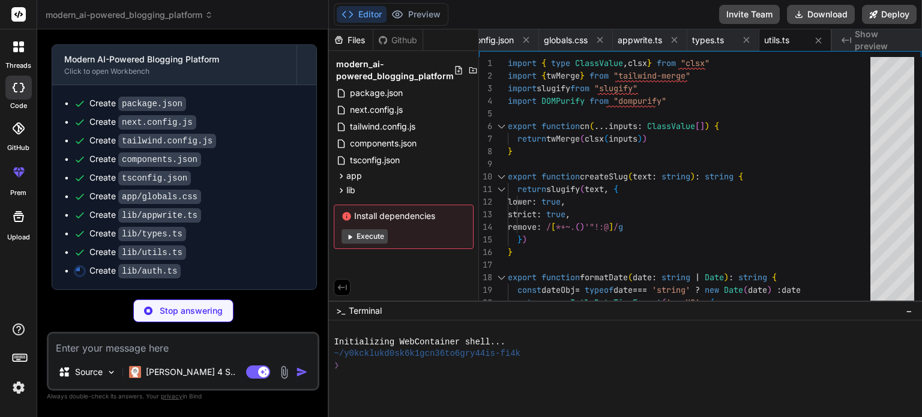
click at [257, 203] on div "Create app/globals.css" at bounding box center [189, 196] width 230 height 13
type textarea "x"
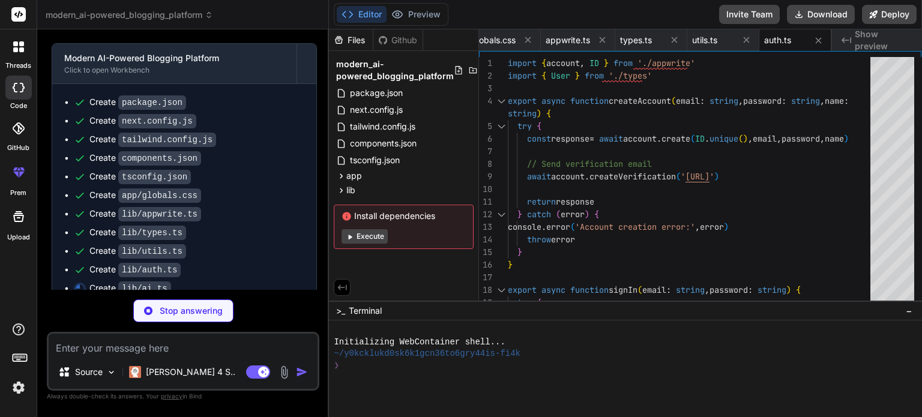
scroll to position [1658, 0]
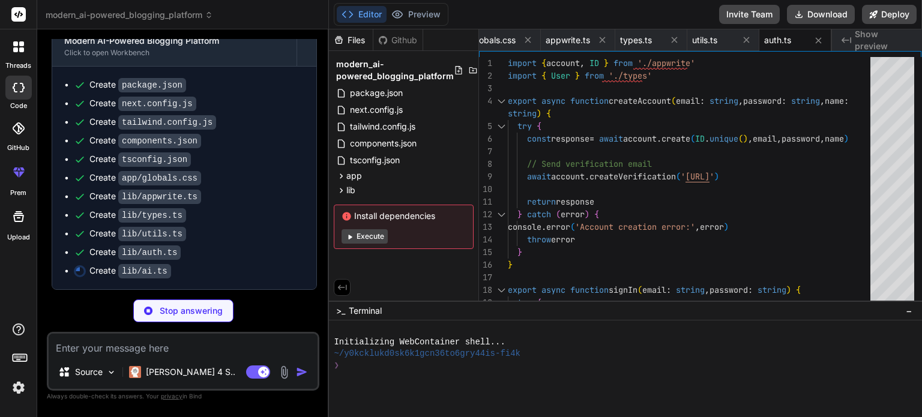
type textarea "x"
type textarea "// Fallback if JSON parsing fails return { seoTitle: title.substring(0, 60), se…"
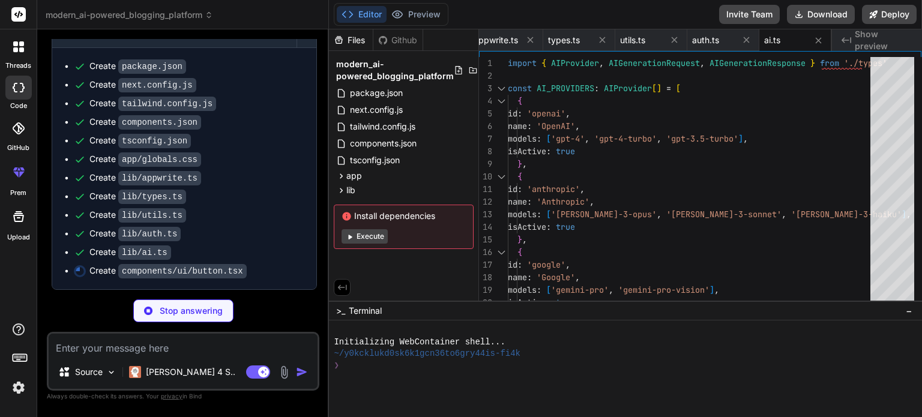
type textarea "x"
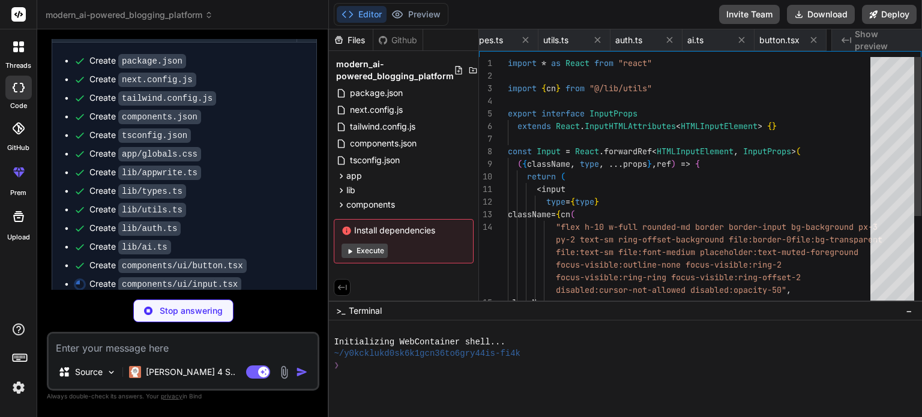
scroll to position [0, 670]
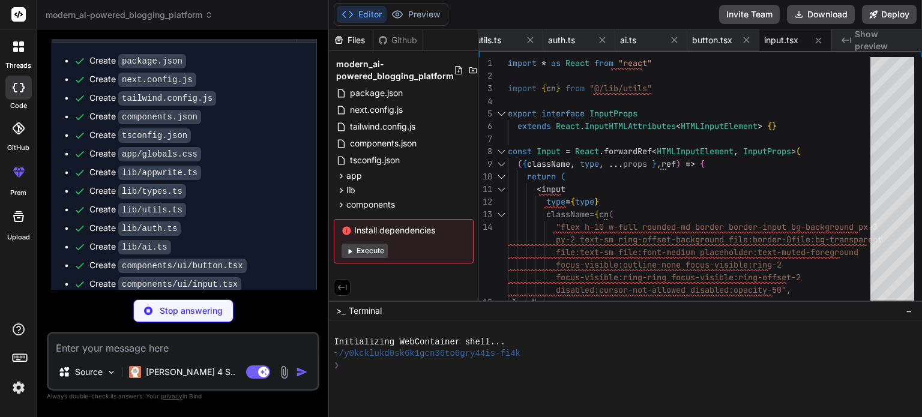
type textarea "x"
type textarea "/> )) Label.displayName = LabelPrimitive.Root.displayName export { Label }"
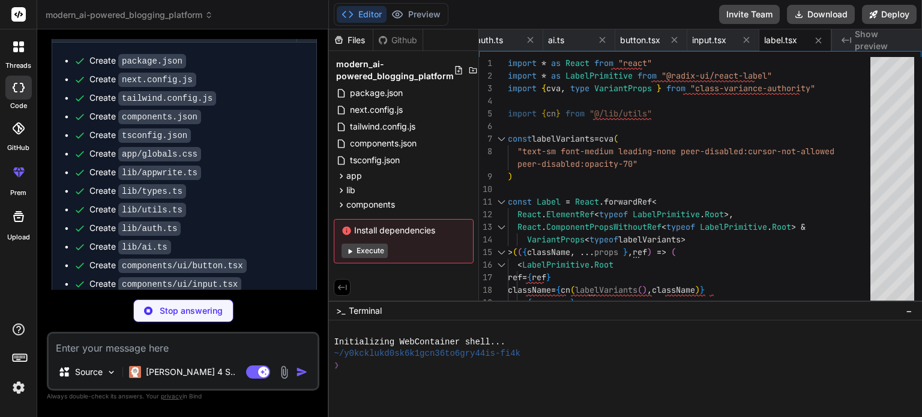
type textarea "x"
type textarea "<div ref={ref} className={cn("flex items-center p-6 pt-0", className)} {...prop…"
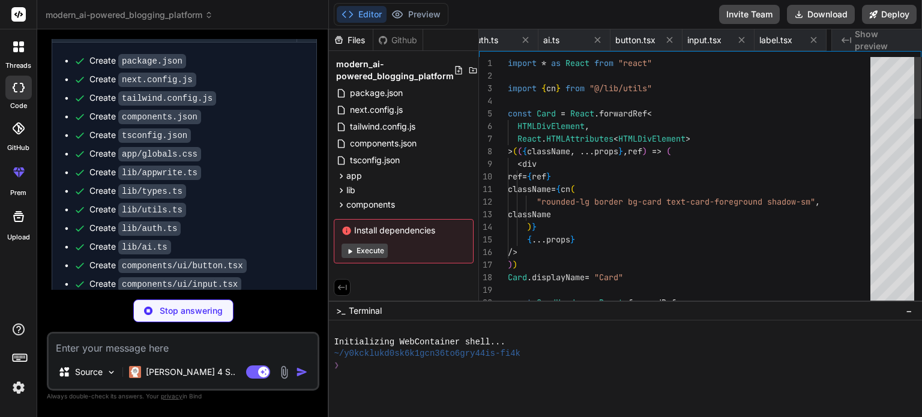
scroll to position [0, 814]
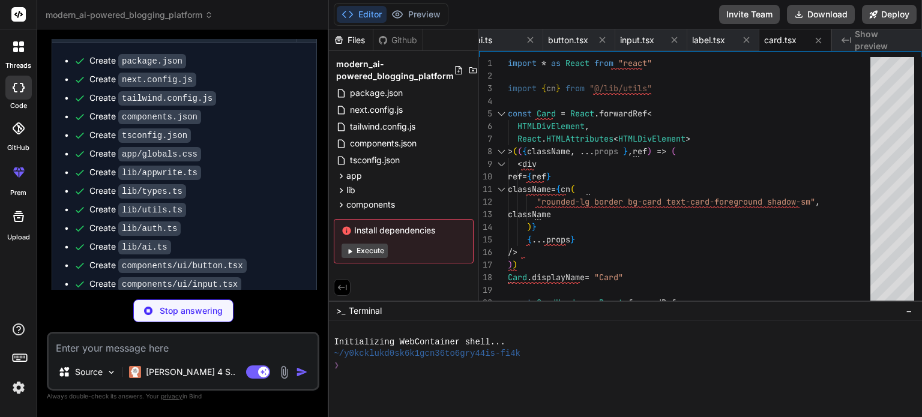
type textarea "x"
type textarea "className )} {...props} /> )) AvatarFallback.displayName = AvatarPrimitive.Fall…"
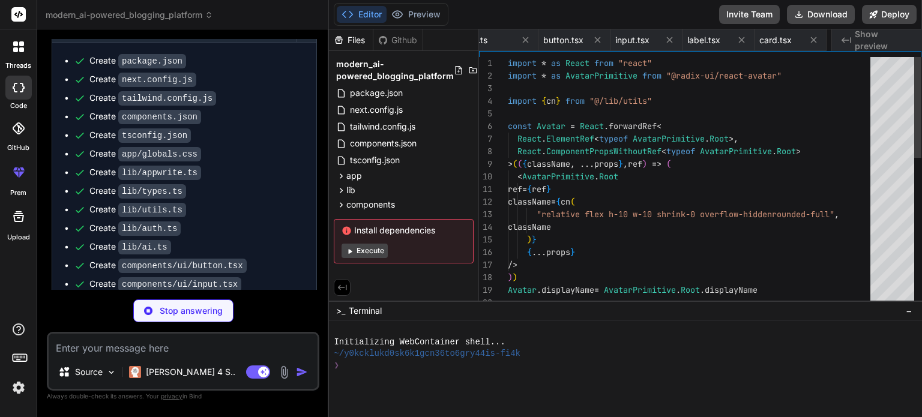
scroll to position [0, 886]
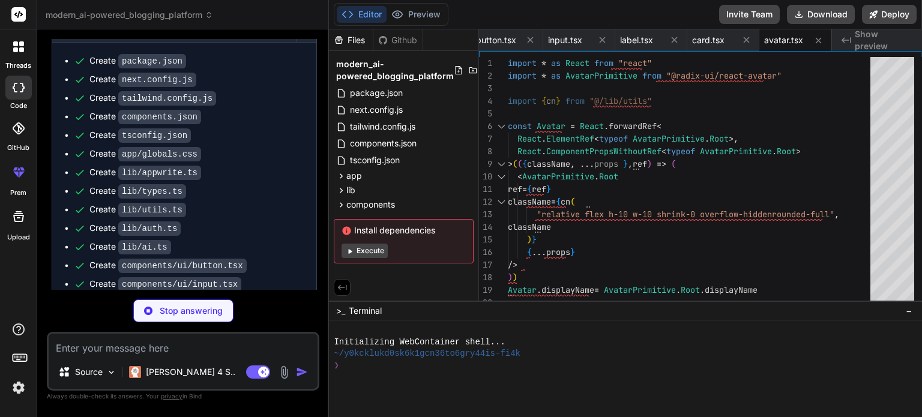
type textarea "x"
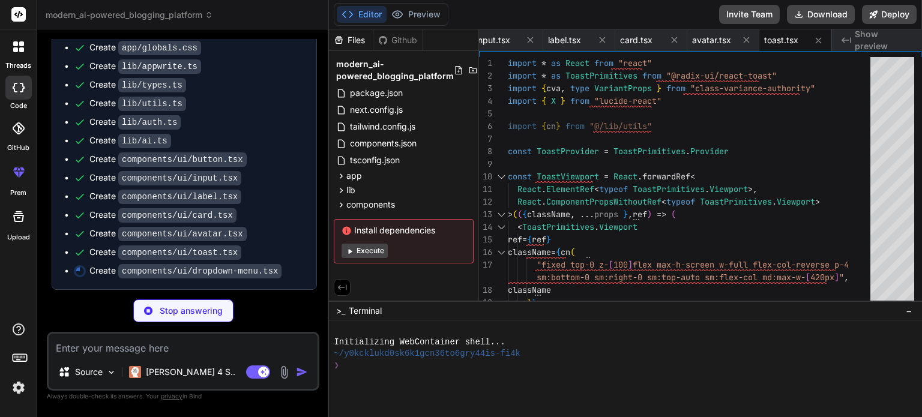
scroll to position [1787, 0]
type textarea "x"
type textarea "DropdownMenuRadioGroup, }"
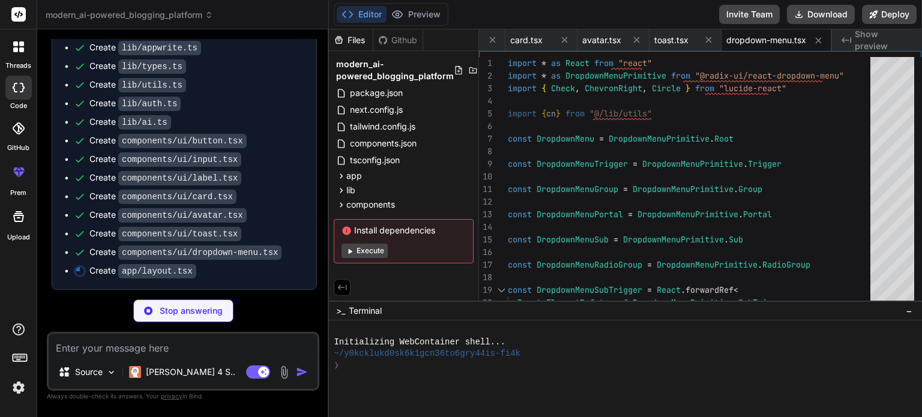
type textarea "x"
type textarea "</ThemeProvider> </body> </html> ) }"
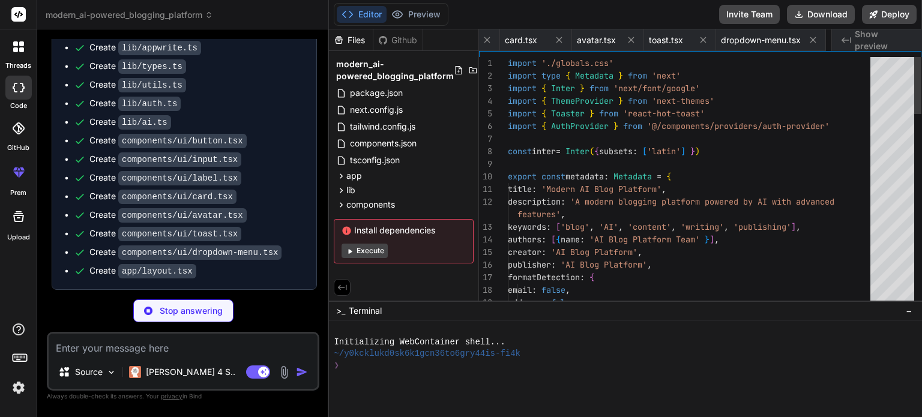
scroll to position [0, 1141]
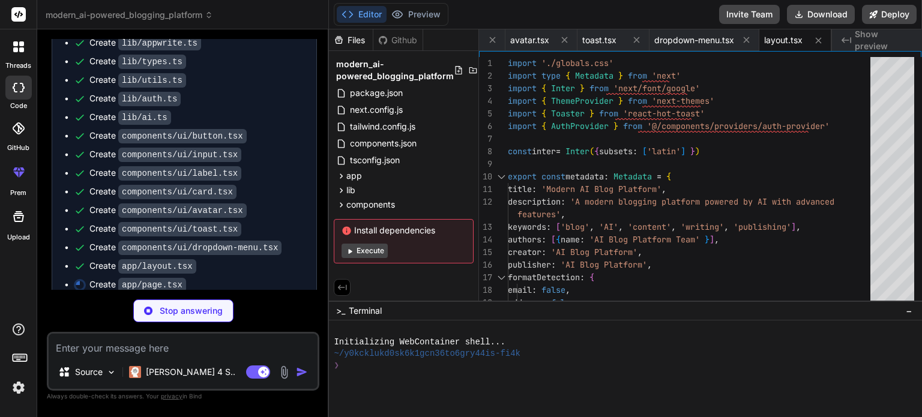
type textarea "x"
type textarea "<Footer /> </div> ) }"
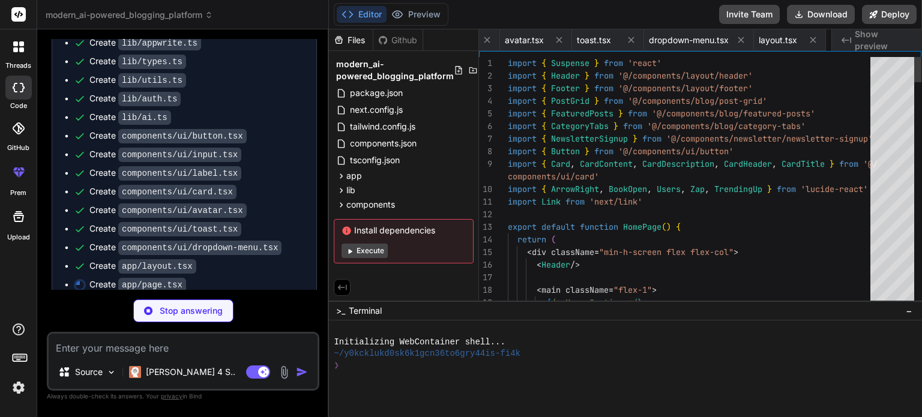
scroll to position [0, 1213]
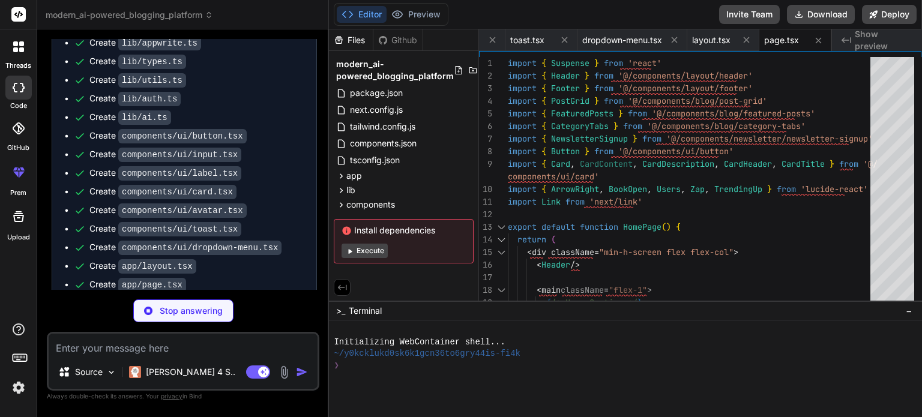
type textarea "x"
type textarea "export function useAuth() { const context = useContext(AuthContext) if (context…"
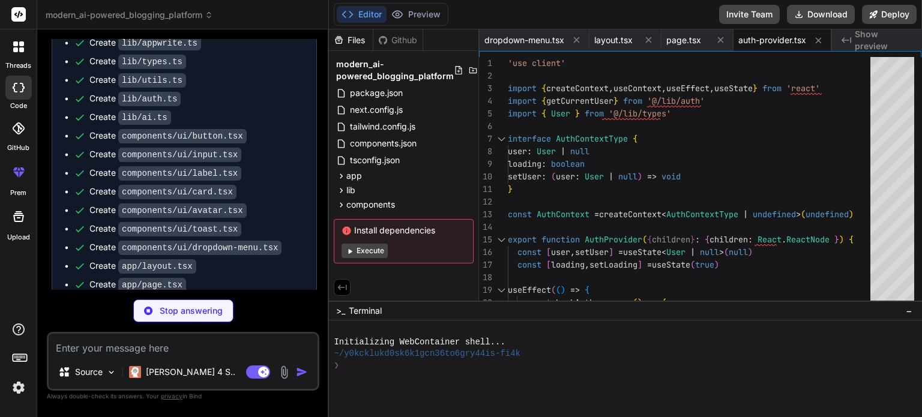
type textarea "x"
type textarea ")} </div> </div> )} </div> </header> ) }"
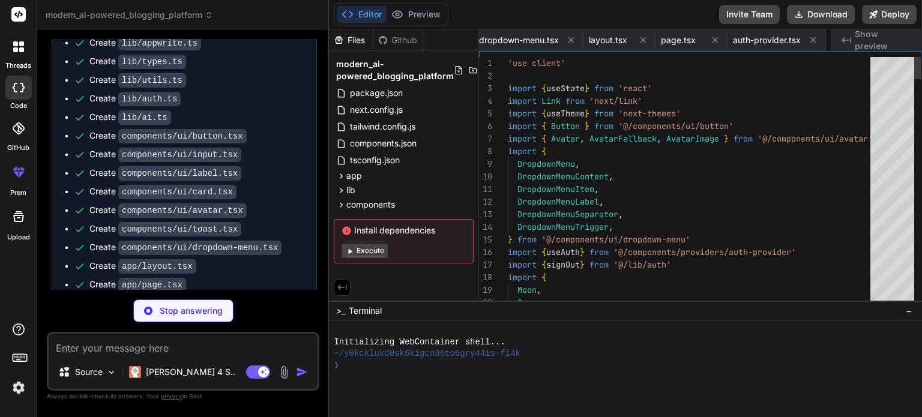
scroll to position [0, 1382]
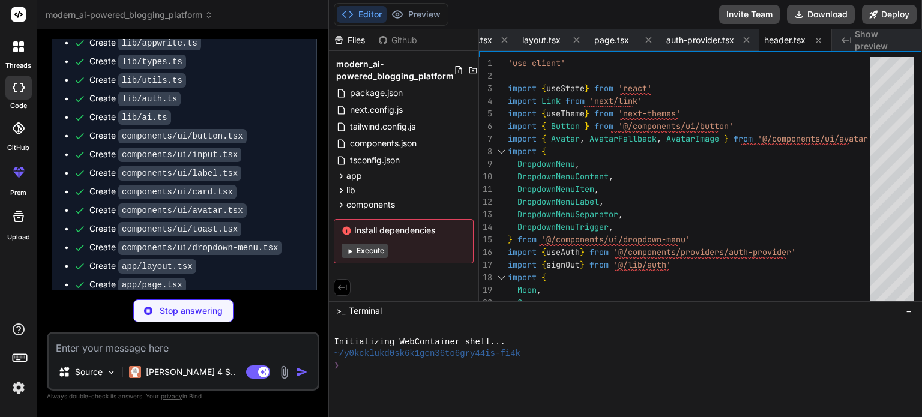
type textarea "x"
type textarea "</div> </footer> ) }"
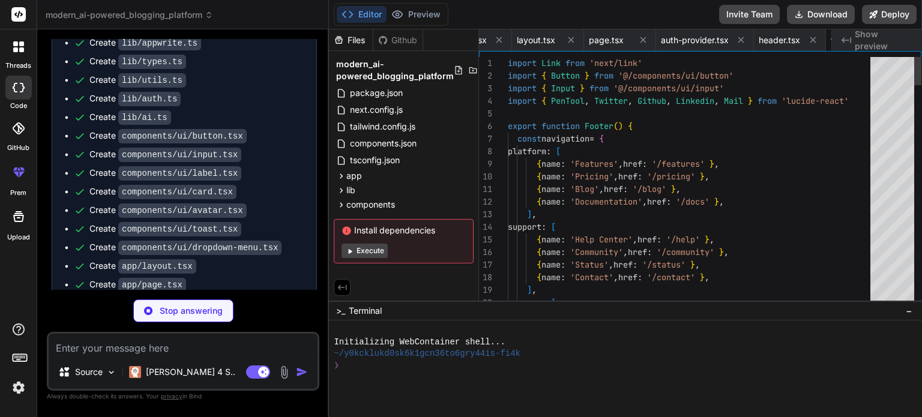
scroll to position [0, 1454]
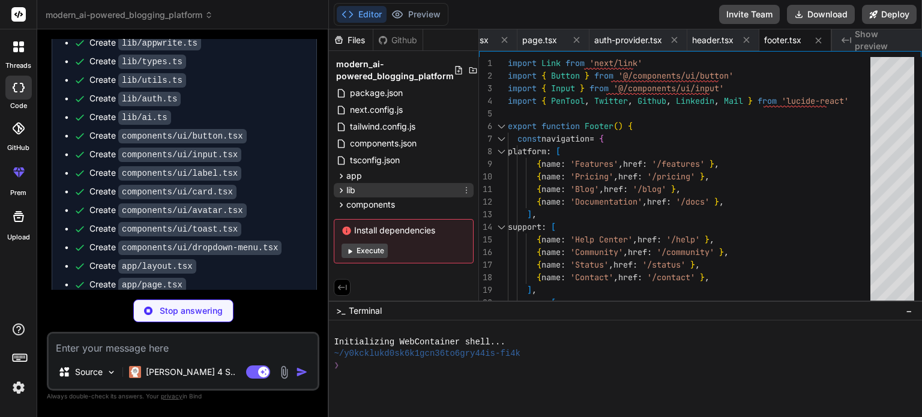
click at [343, 186] on icon at bounding box center [341, 190] width 10 height 10
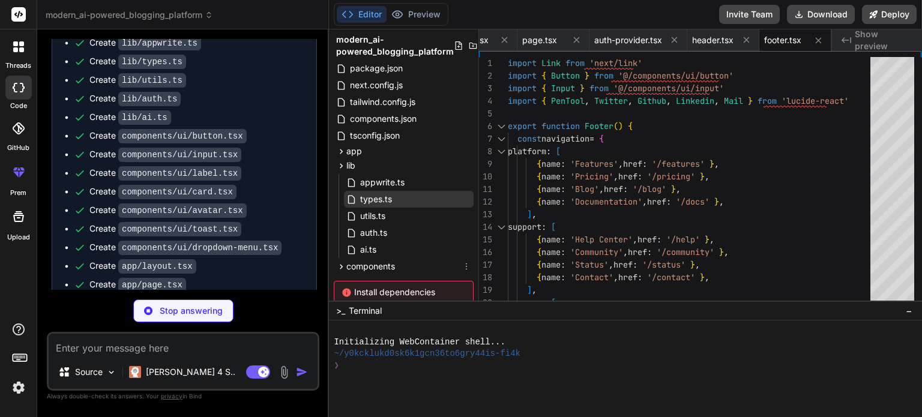
scroll to position [19, 0]
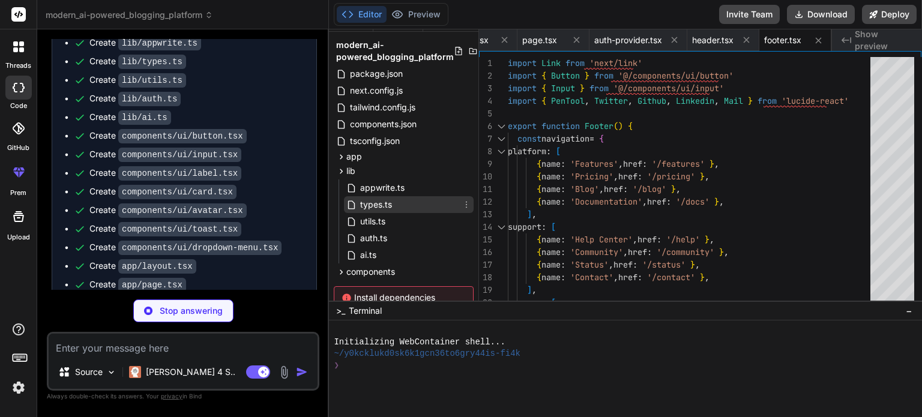
type textarea "x"
click at [386, 206] on span "types.ts" at bounding box center [376, 204] width 34 height 14
type textarea "completionTokens: number totalTokens: number } model: string provider: string }"
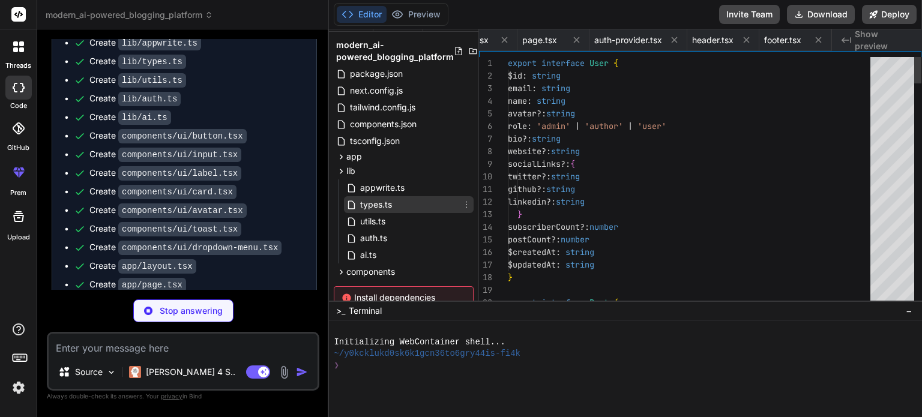
scroll to position [0, 590]
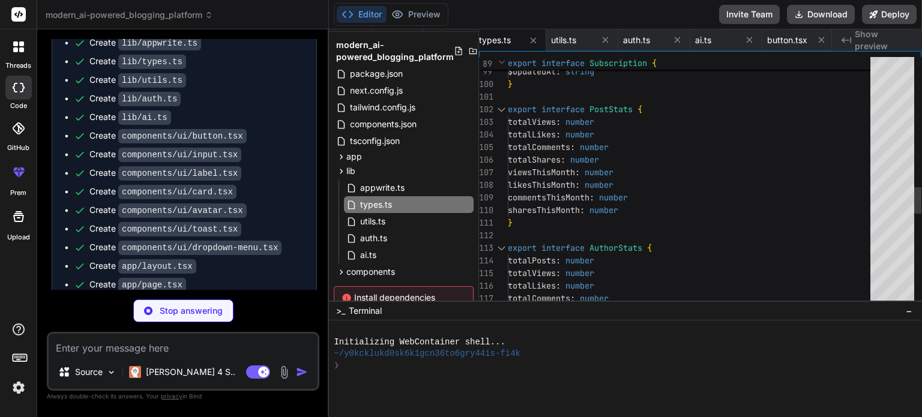
type textarea "x"
type textarea "<Button variant="outline" size="lg"> Load More Posts </Button> </div> )} </div>…"
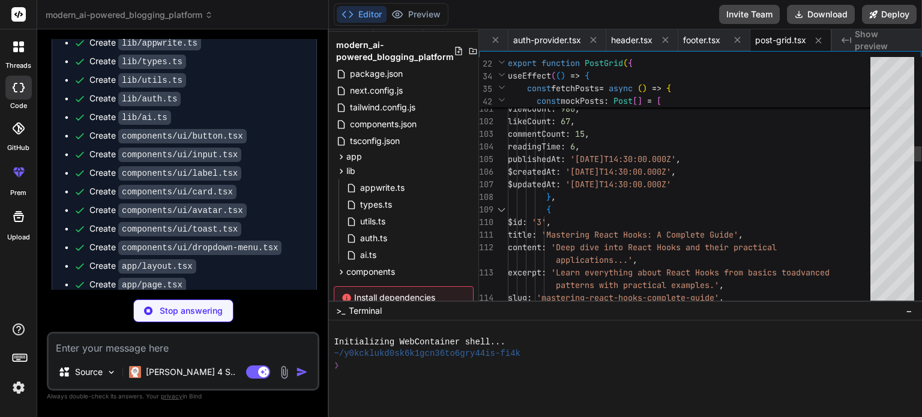
type textarea "x"
type textarea "export { Badge, badgeVariants }"
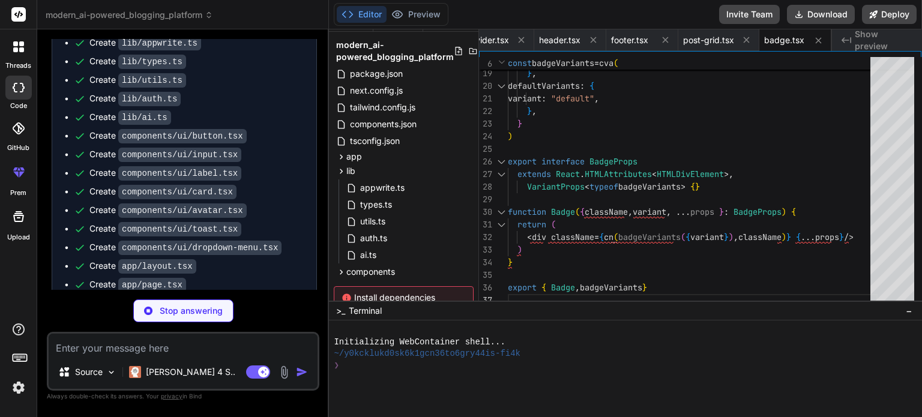
scroll to position [1935, 0]
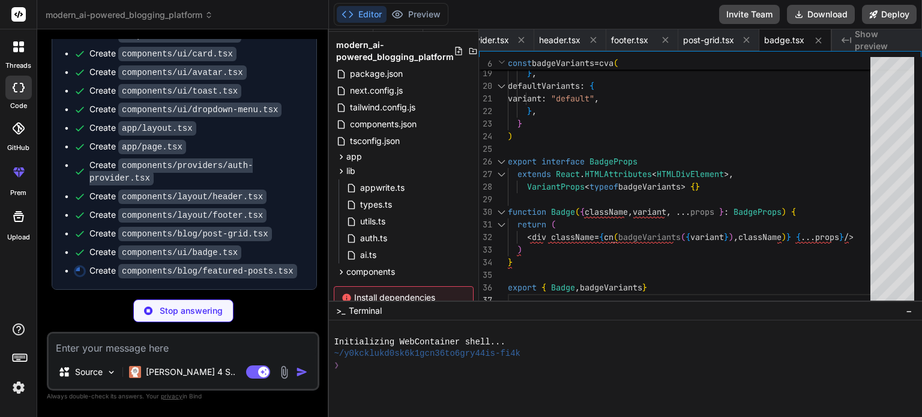
type textarea "x"
type textarea "</div> </Card> ))} </div> ) }"
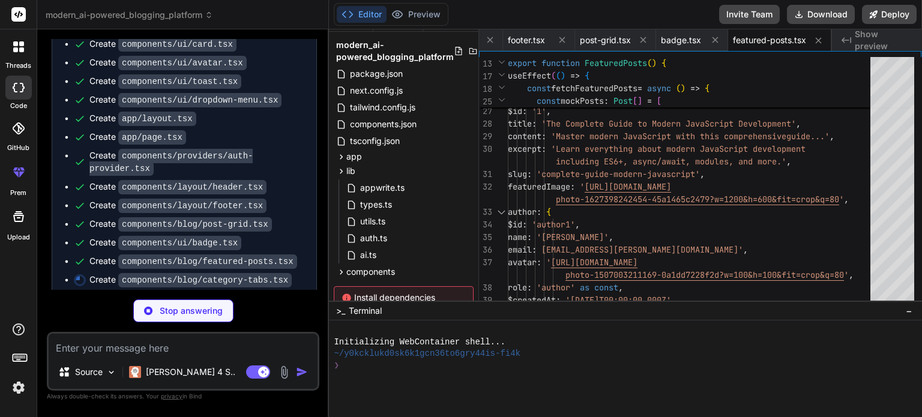
type textarea "x"
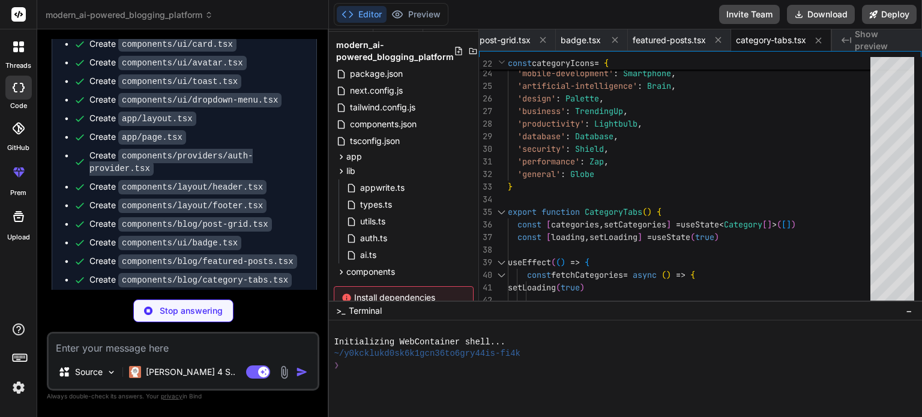
scroll to position [1985, 0]
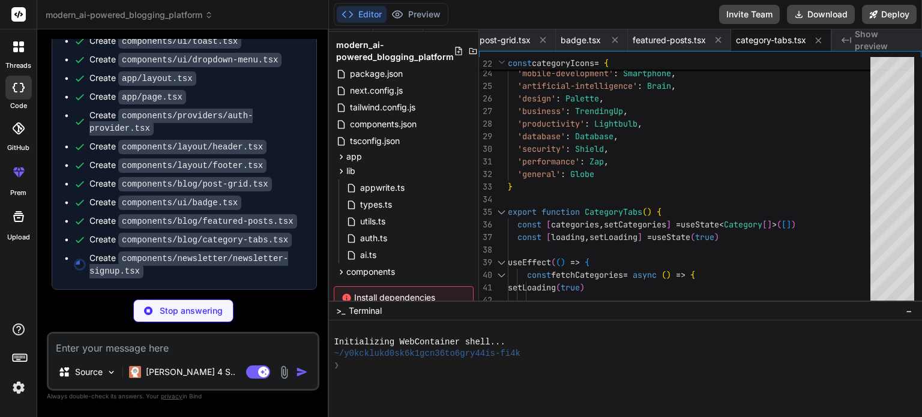
type textarea "x"
type textarea "</div> </CardContent> </Card> ) }"
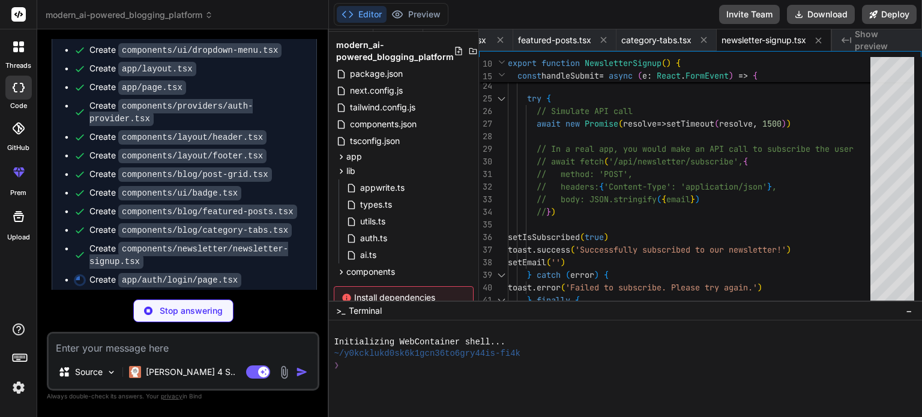
type textarea "x"
type textarea "</Card> </div> </div> ) }"
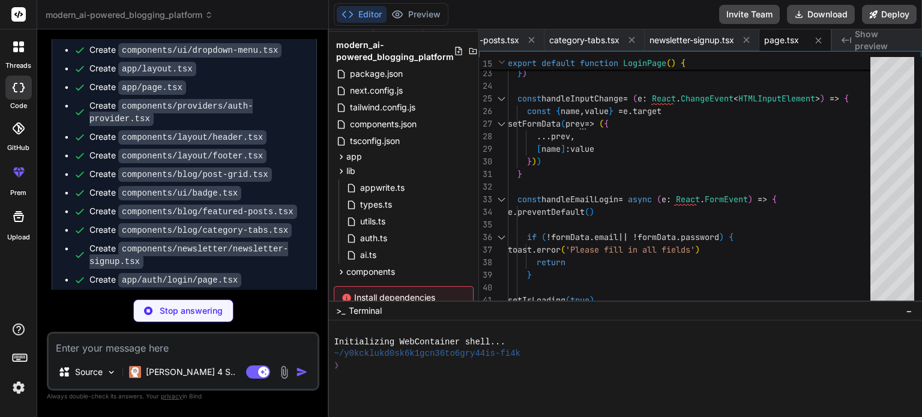
scroll to position [2021, 0]
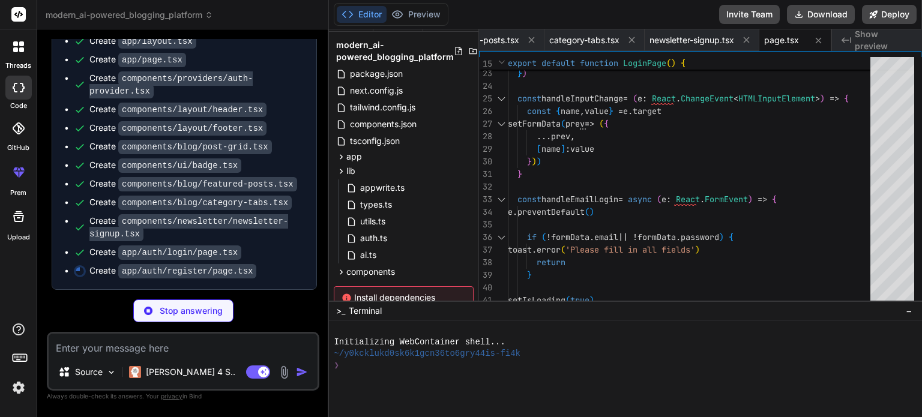
type textarea "x"
type textarea ") }"
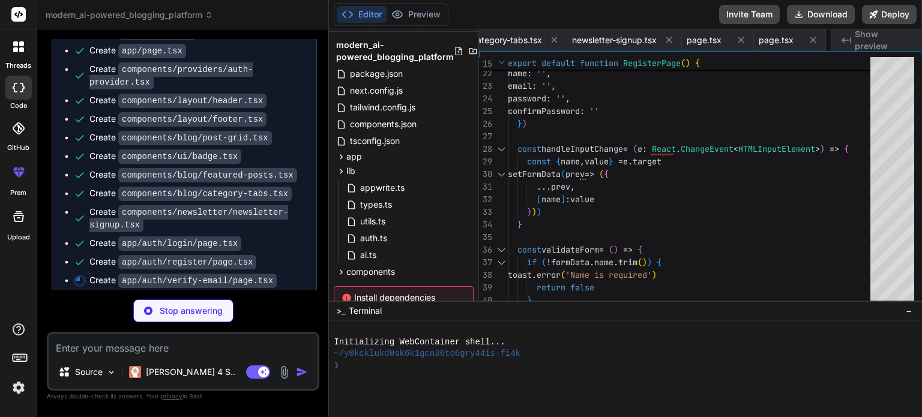
type textarea "x"
type textarea "</div> ) }"
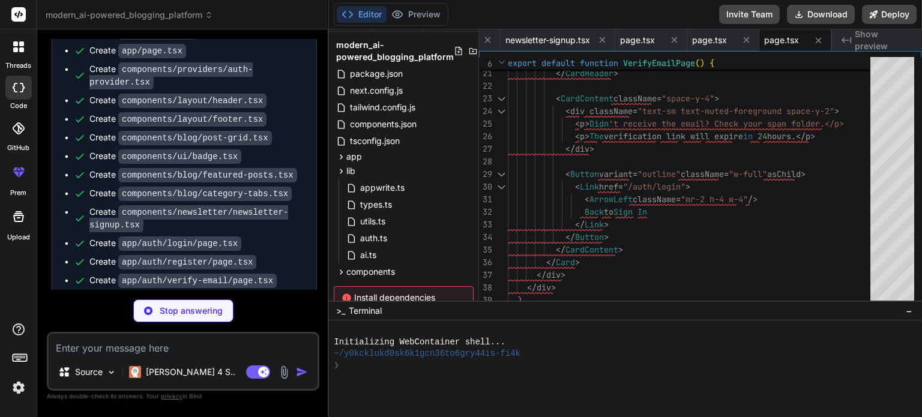
type textarea "x"
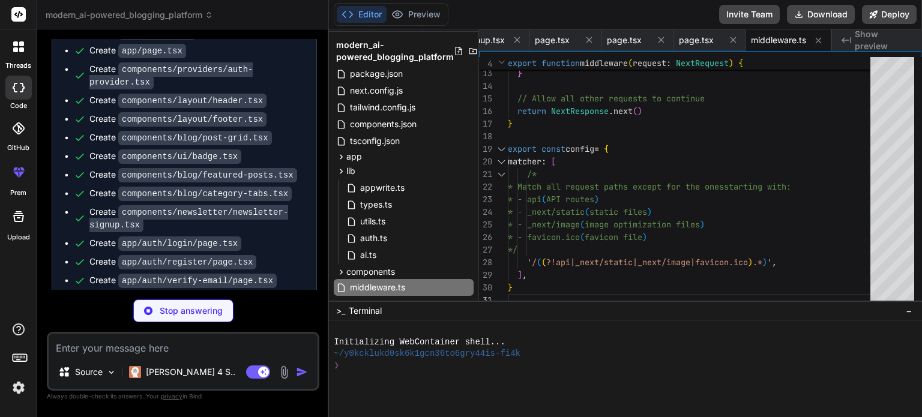
type textarea "x"
type textarea "SMTP_USER=your-smtp-username SMTP_PASS=your-smtp-password FROM_EMAIL=noreply@yo…"
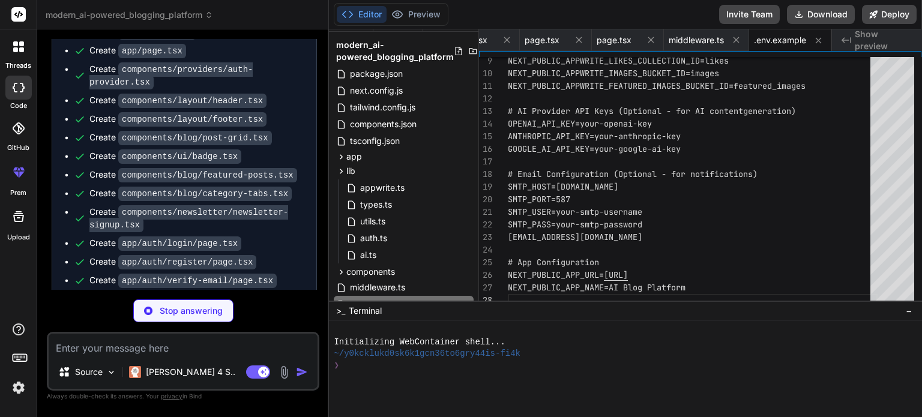
scroll to position [2095, 0]
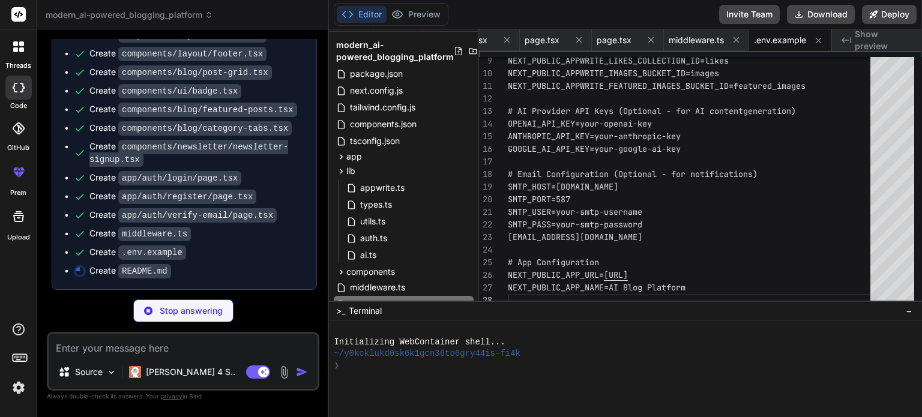
type textarea "x"
type textarea "**Demo Accounts:** - Admin: `admin@example.com` / `admin123` - Author: `author@…"
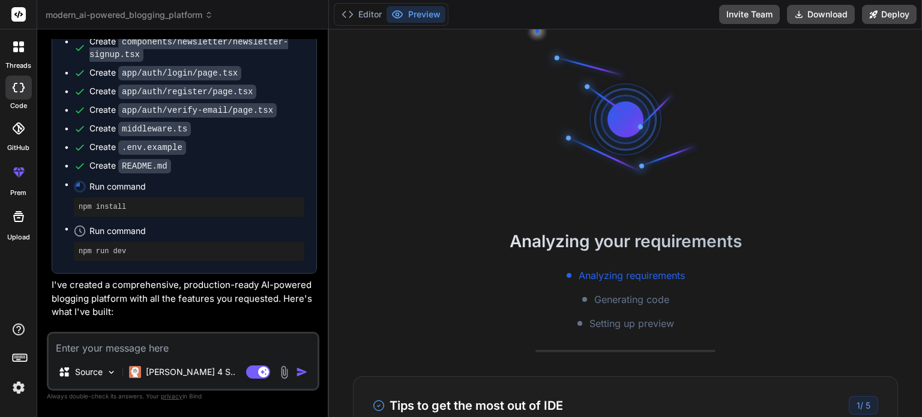
scroll to position [2192, 0]
click at [265, 236] on span "Run command" at bounding box center [196, 230] width 215 height 12
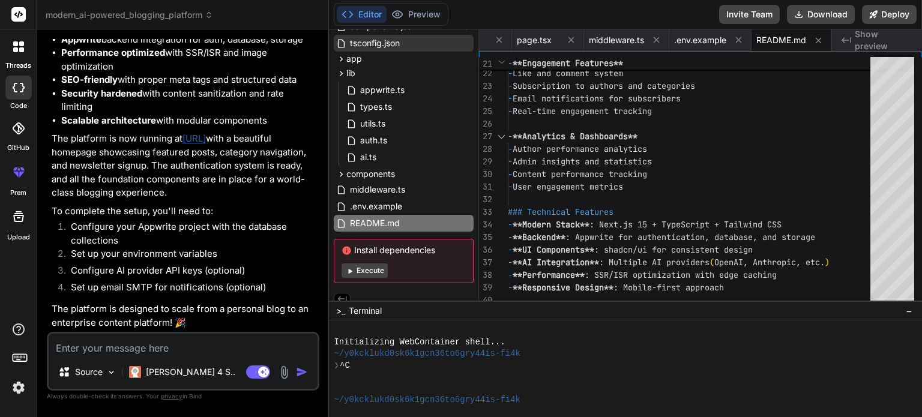
scroll to position [127, 0]
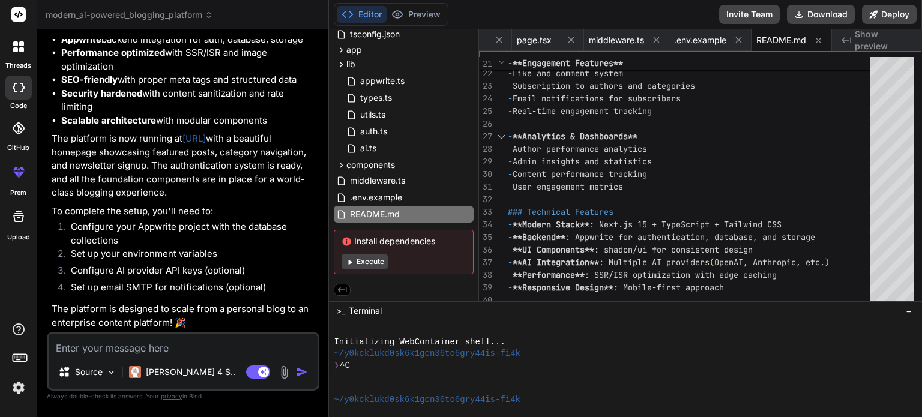
click at [359, 259] on button "Execute" at bounding box center [364, 261] width 46 height 14
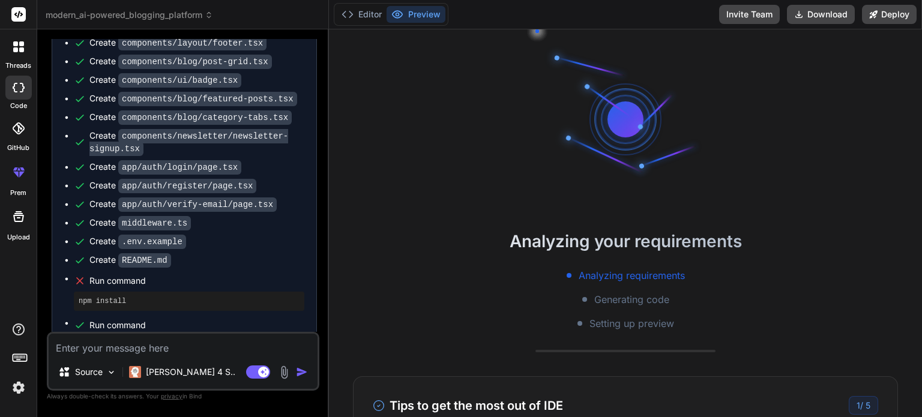
scroll to position [2098, 0]
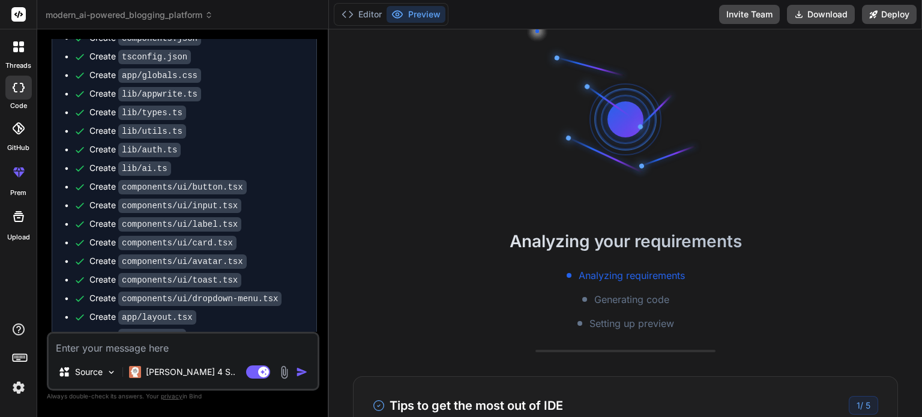
type textarea "x"
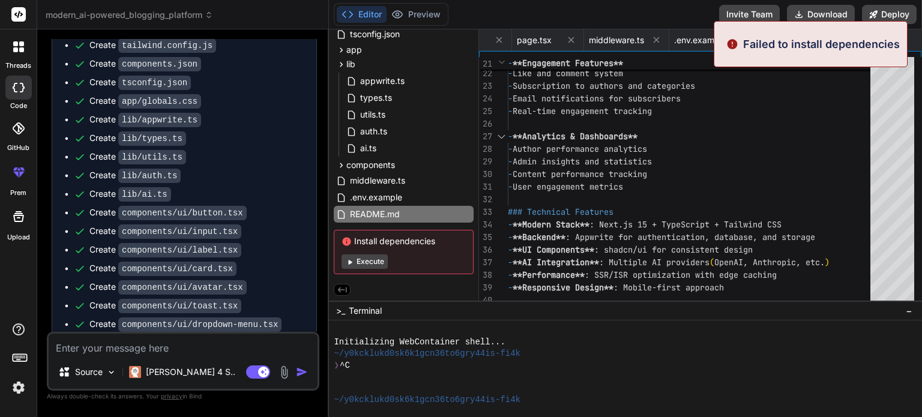
scroll to position [1710, 0]
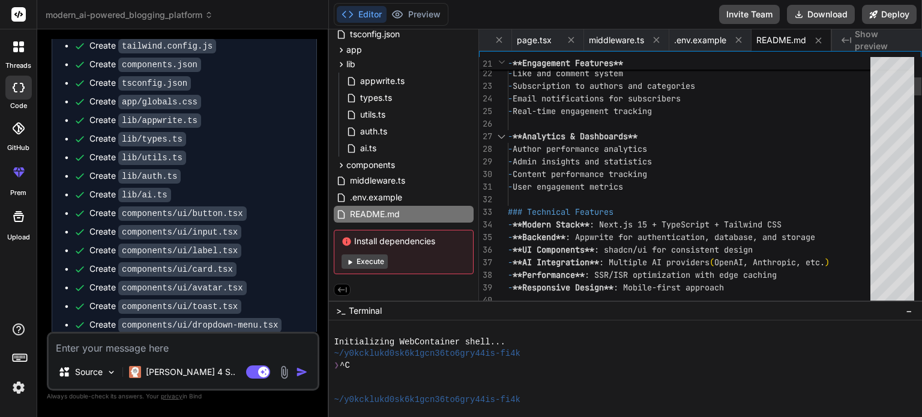
type textarea "- Media management with Appwrite Storage - **Engagement Features** - Like and c…"
click at [808, 14] on button "Download" at bounding box center [821, 14] width 68 height 19
type textarea "x"
